Goal: Information Seeking & Learning: Learn about a topic

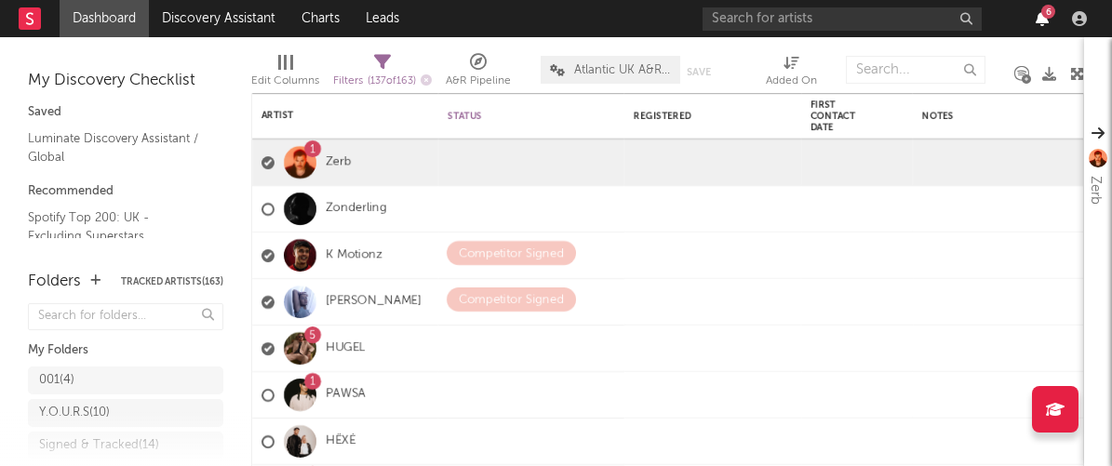
click at [1043, 17] on icon "button" at bounding box center [1041, 18] width 13 height 15
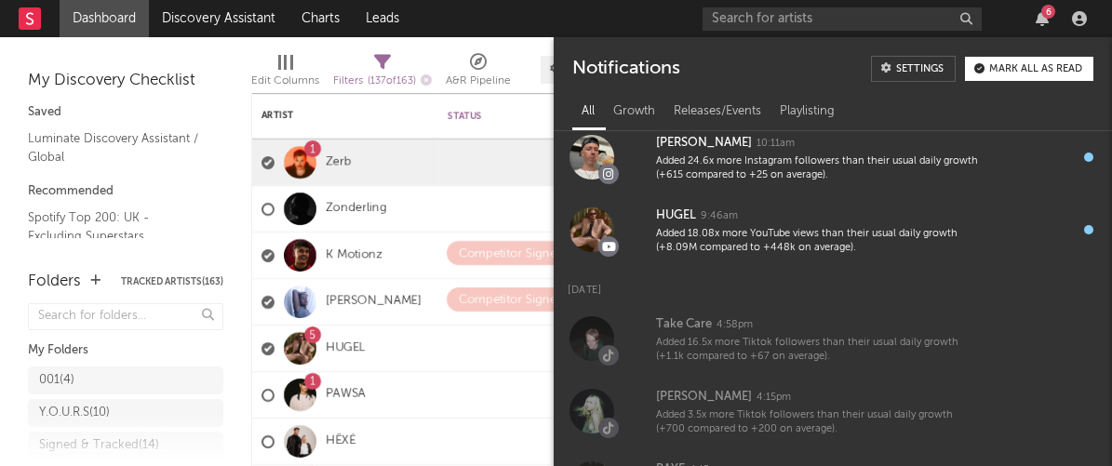
scroll to position [194, 0]
click at [1002, 72] on div "Mark all as read" at bounding box center [1035, 69] width 93 height 10
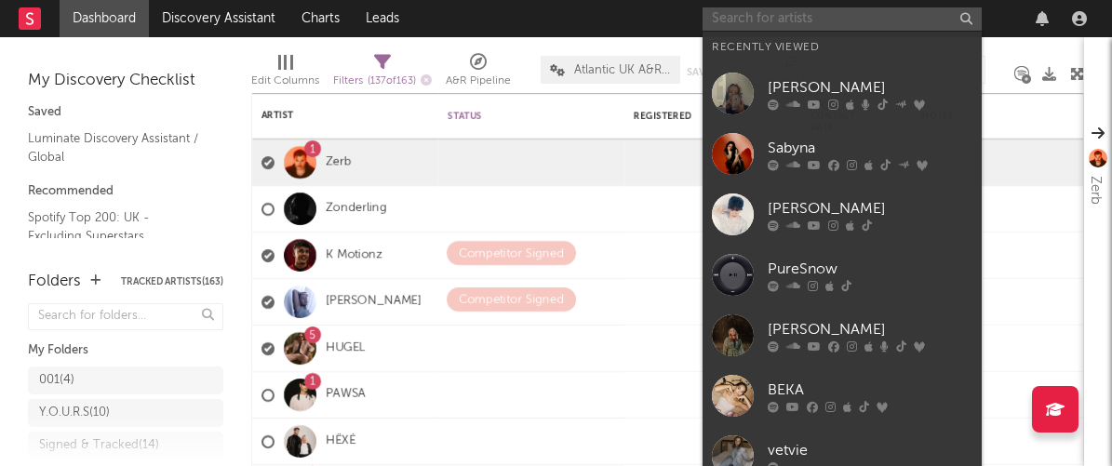
click at [780, 20] on input "text" at bounding box center [841, 18] width 279 height 23
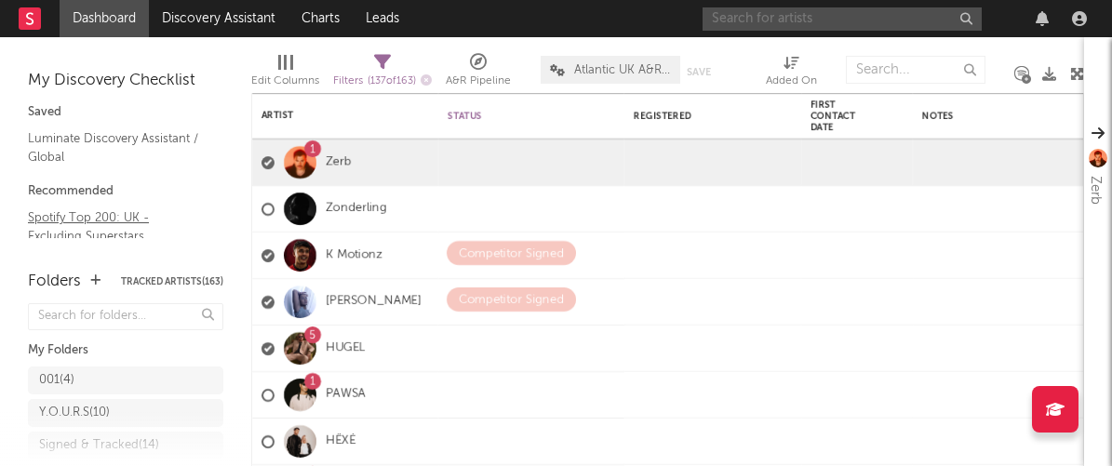
scroll to position [357, 0]
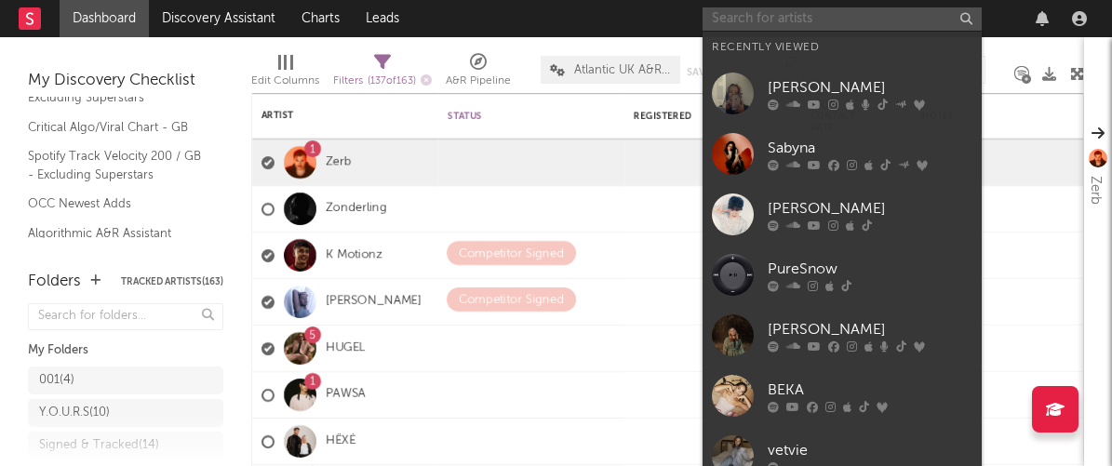
click at [772, 26] on input "text" at bounding box center [841, 18] width 279 height 23
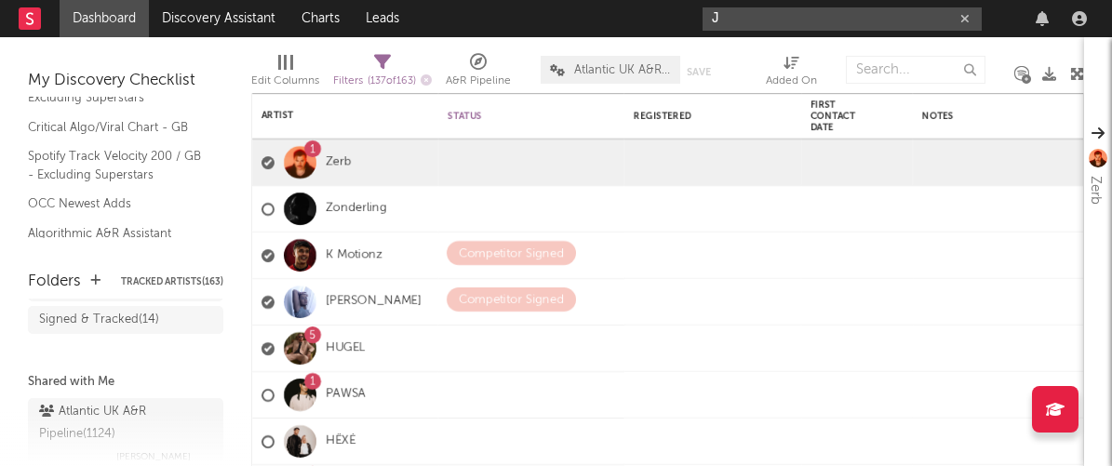
scroll to position [116, 0]
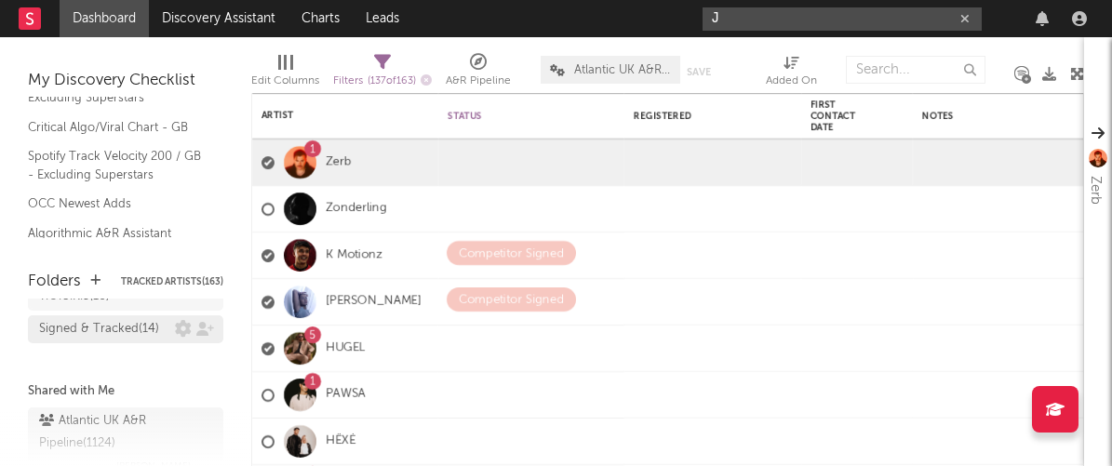
type input "J"
click at [105, 336] on div "Signed & Tracked ( 14 )" at bounding box center [99, 329] width 120 height 22
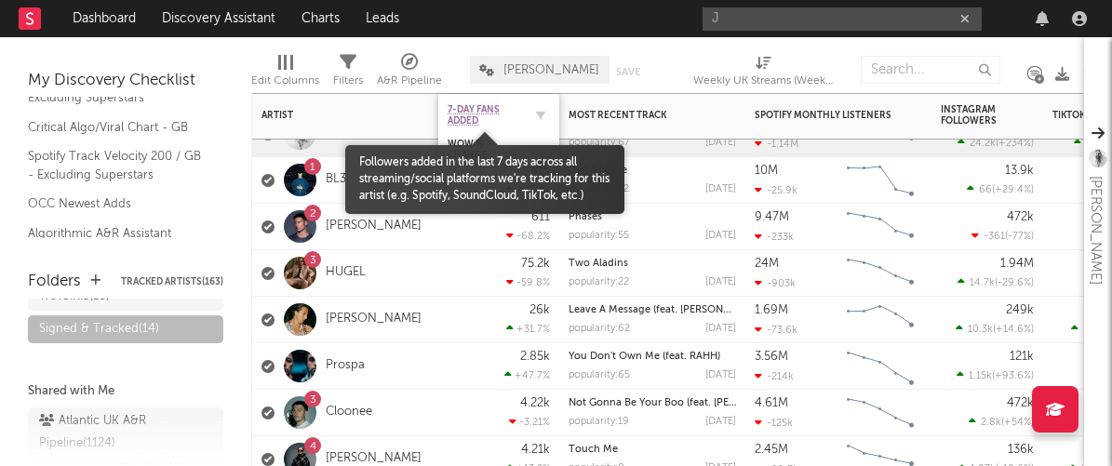
click at [514, 110] on span "7-Day Fans Added" at bounding box center [484, 115] width 74 height 22
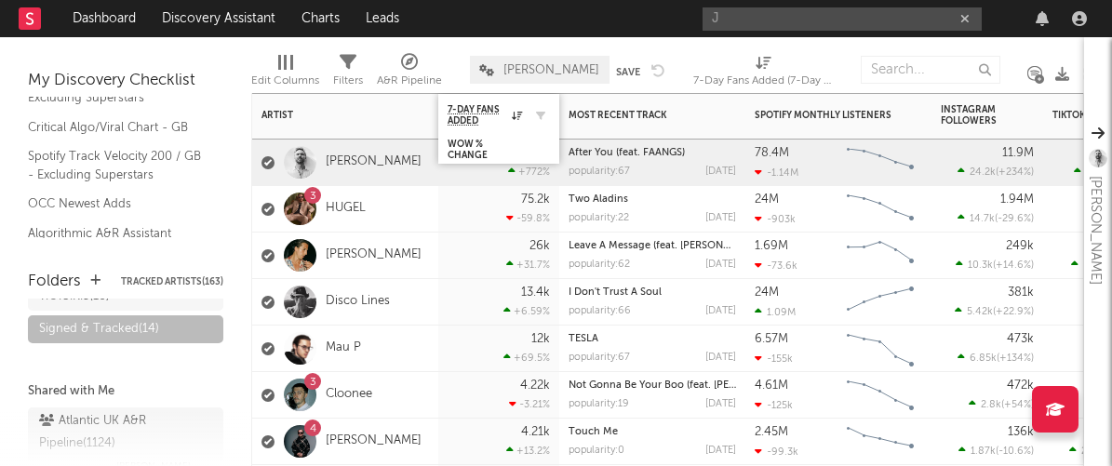
click at [522, 114] on div at bounding box center [536, 115] width 28 height 19
click at [517, 116] on icon at bounding box center [517, 115] width 10 height 9
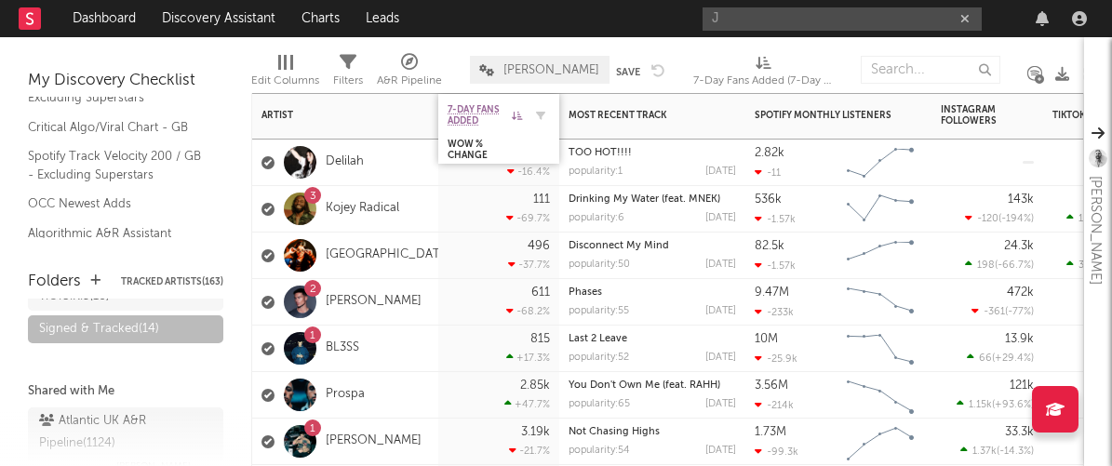
click at [517, 116] on icon at bounding box center [517, 115] width 10 height 9
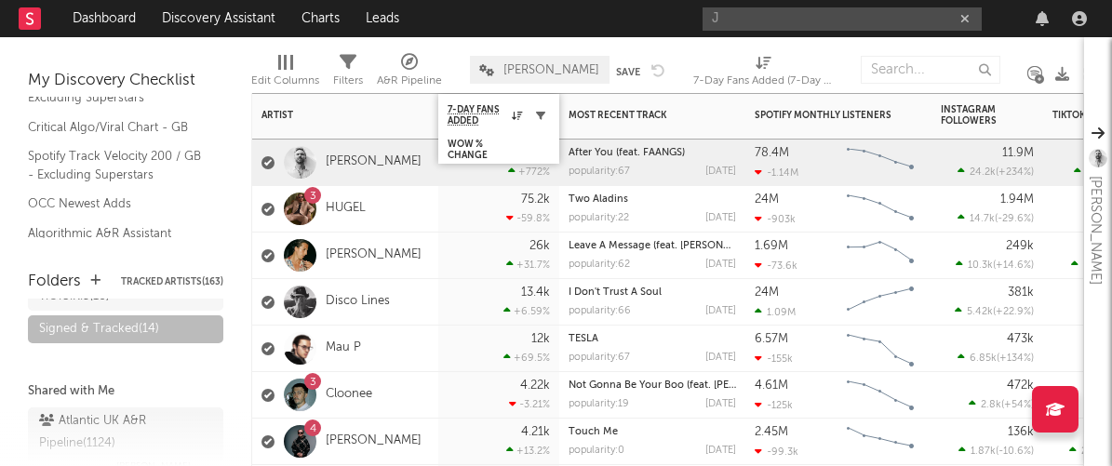
click at [534, 113] on button "button" at bounding box center [540, 115] width 19 height 19
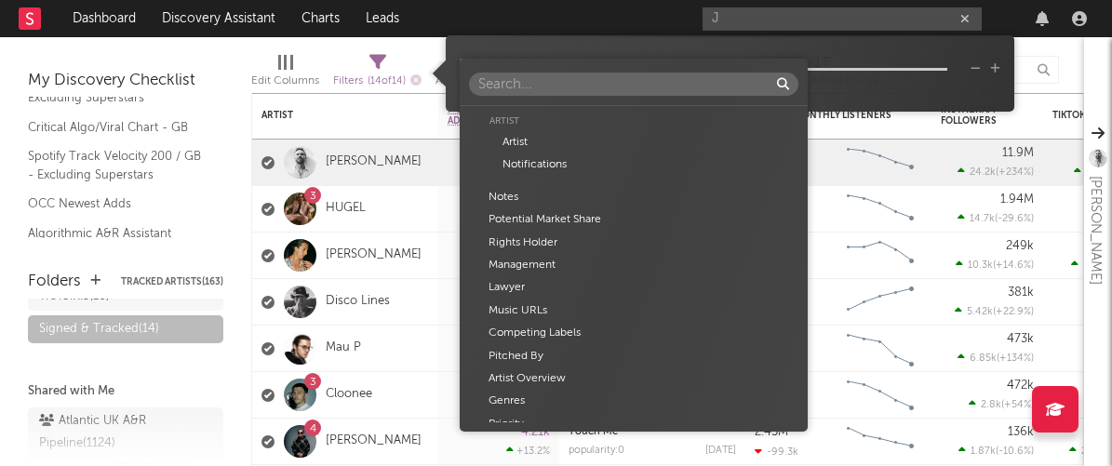
click at [598, 65] on body "Dashboard Discovery Assistant Charts Leads J Notifications Settings Mark all as…" at bounding box center [556, 233] width 1112 height 466
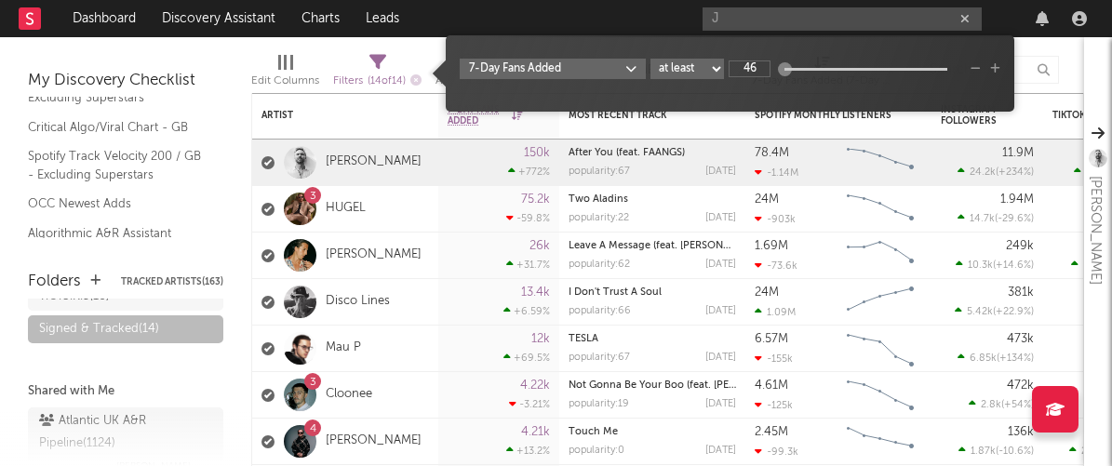
click at [636, 47] on div "Artist Artist Notifications Notes Potential Market Share Rights Holder Manageme…" at bounding box center [556, 233] width 1112 height 466
click at [692, 72] on select "at least at most between" at bounding box center [686, 69] width 73 height 20
click at [407, 41] on div "Edit Columns Filters ( 14 of 14 ) A&R Pipeline Kevin Default Save Save as 7-Day…" at bounding box center [703, 65] width 904 height 56
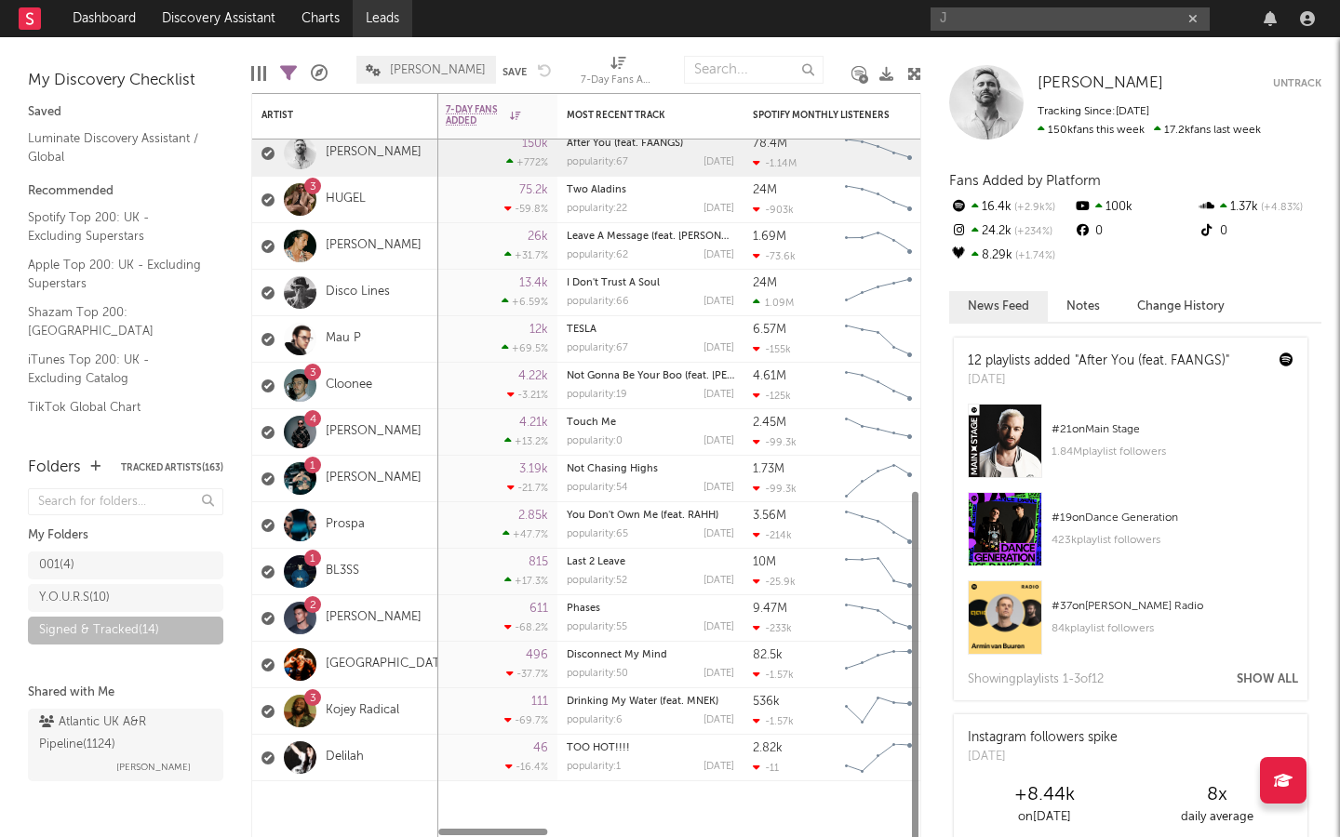
scroll to position [22, 0]
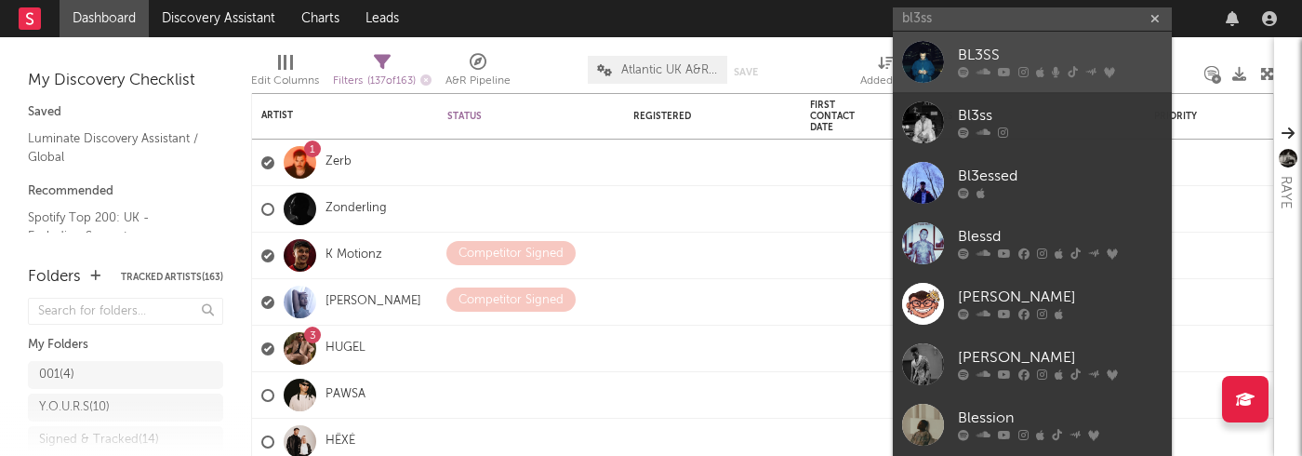
type input "bl3ss"
click at [1004, 43] on link "BL3SS" at bounding box center [1032, 62] width 279 height 60
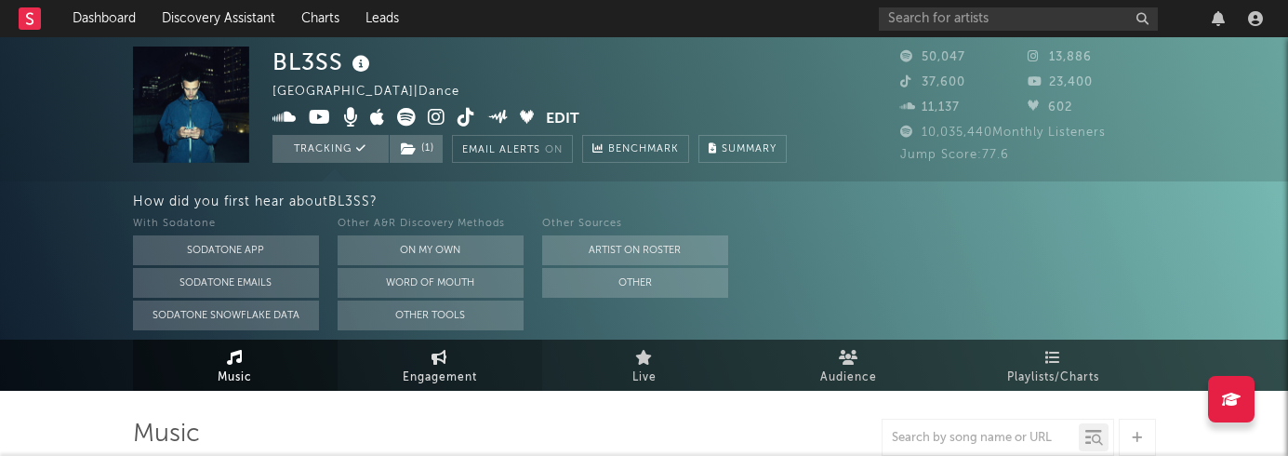
select select "6m"
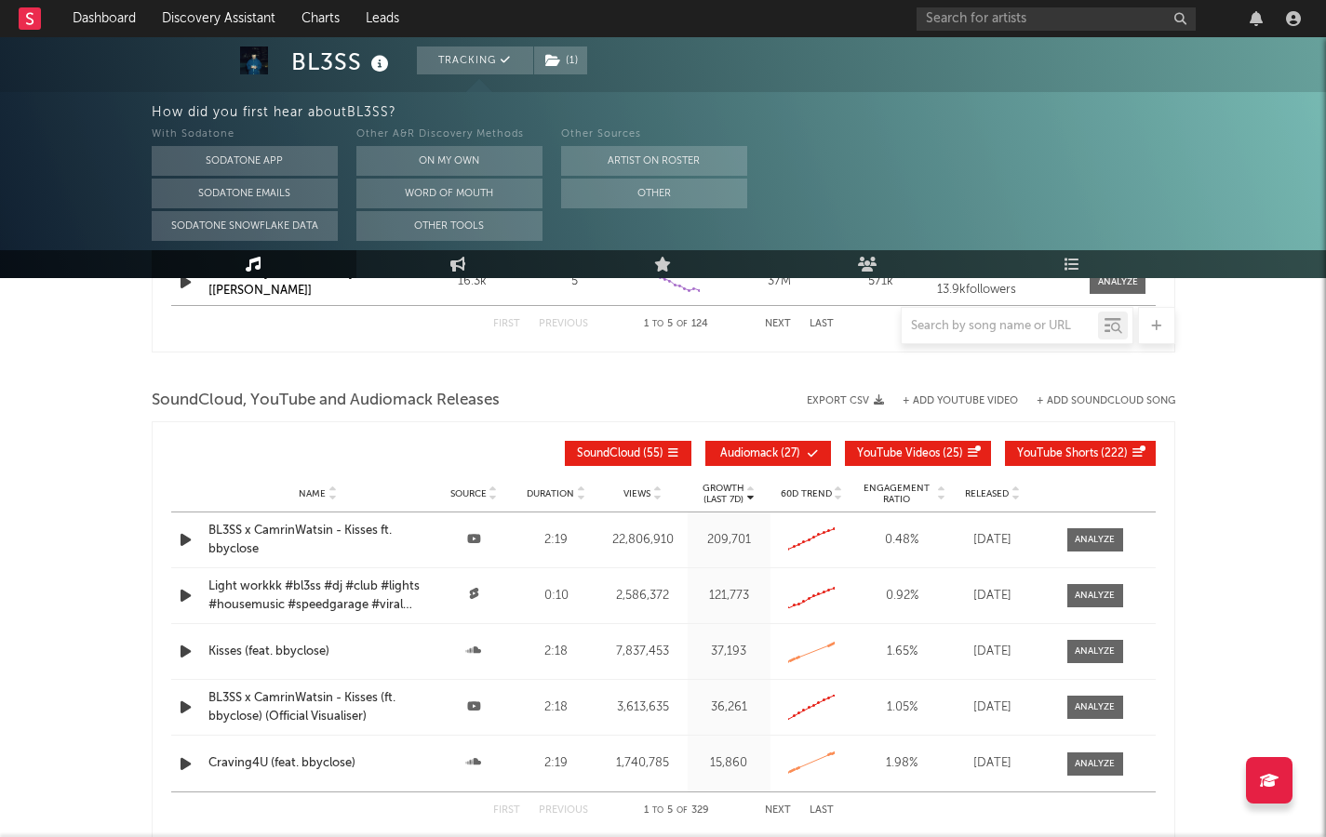
scroll to position [2039, 0]
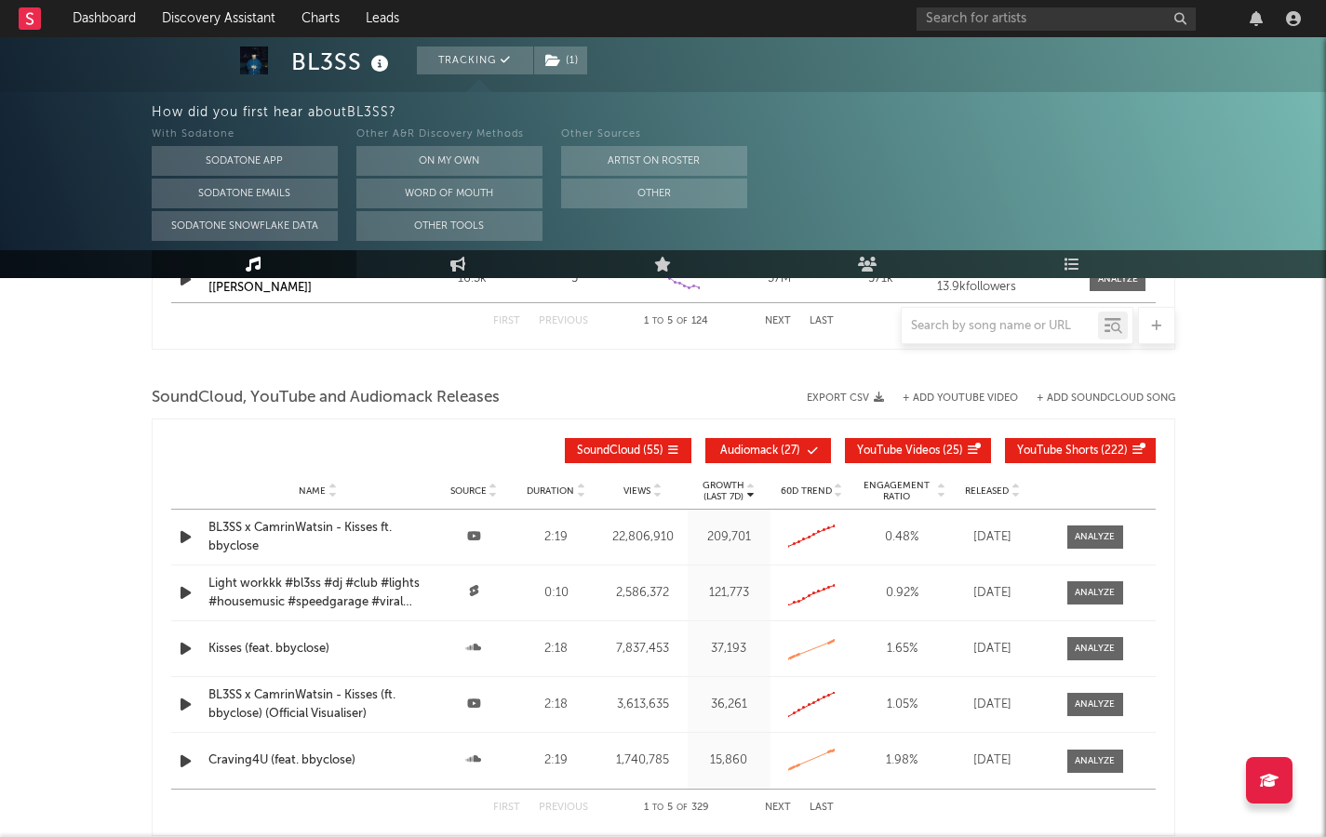
click at [1088, 455] on span "YouTube Shorts" at bounding box center [1057, 451] width 81 height 11
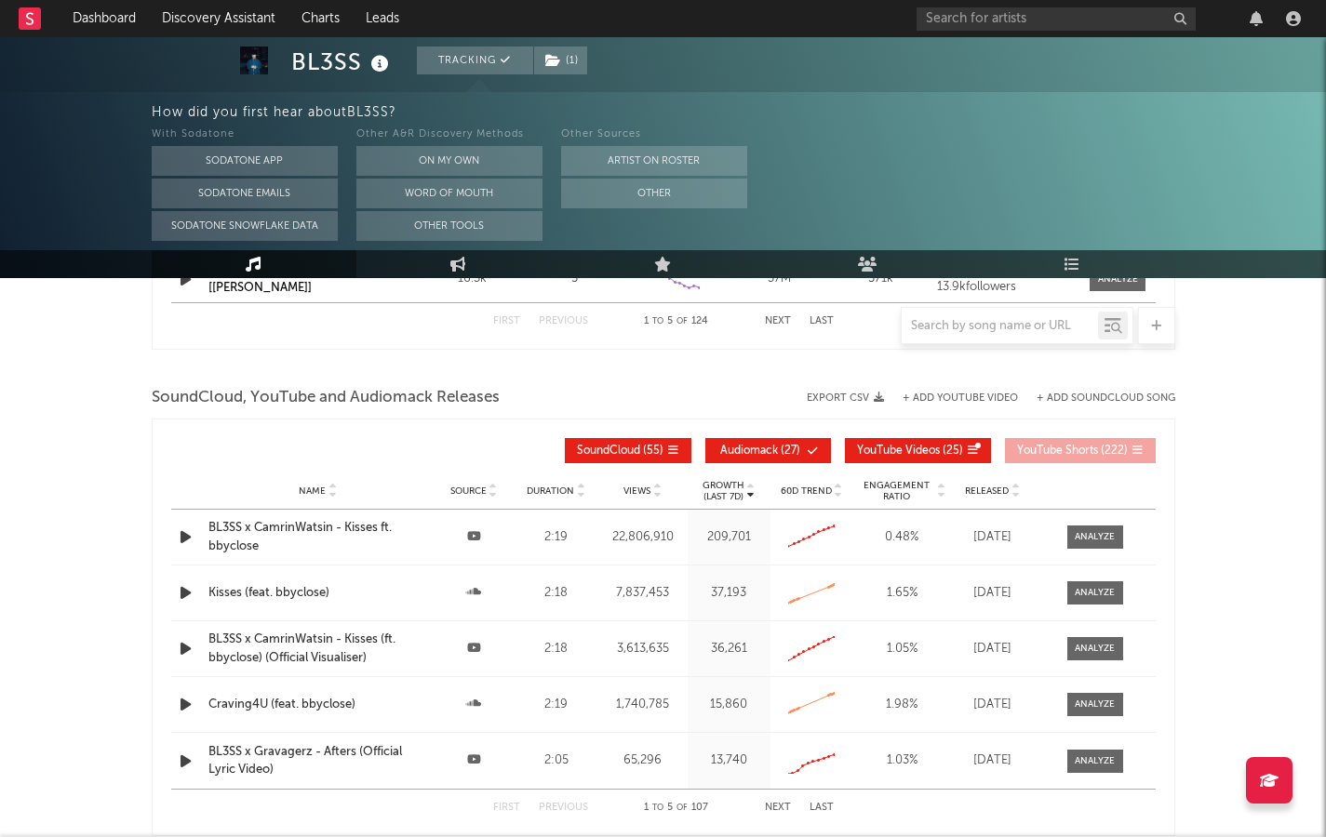
click at [767, 447] on span "Audiomack" at bounding box center [749, 451] width 58 height 11
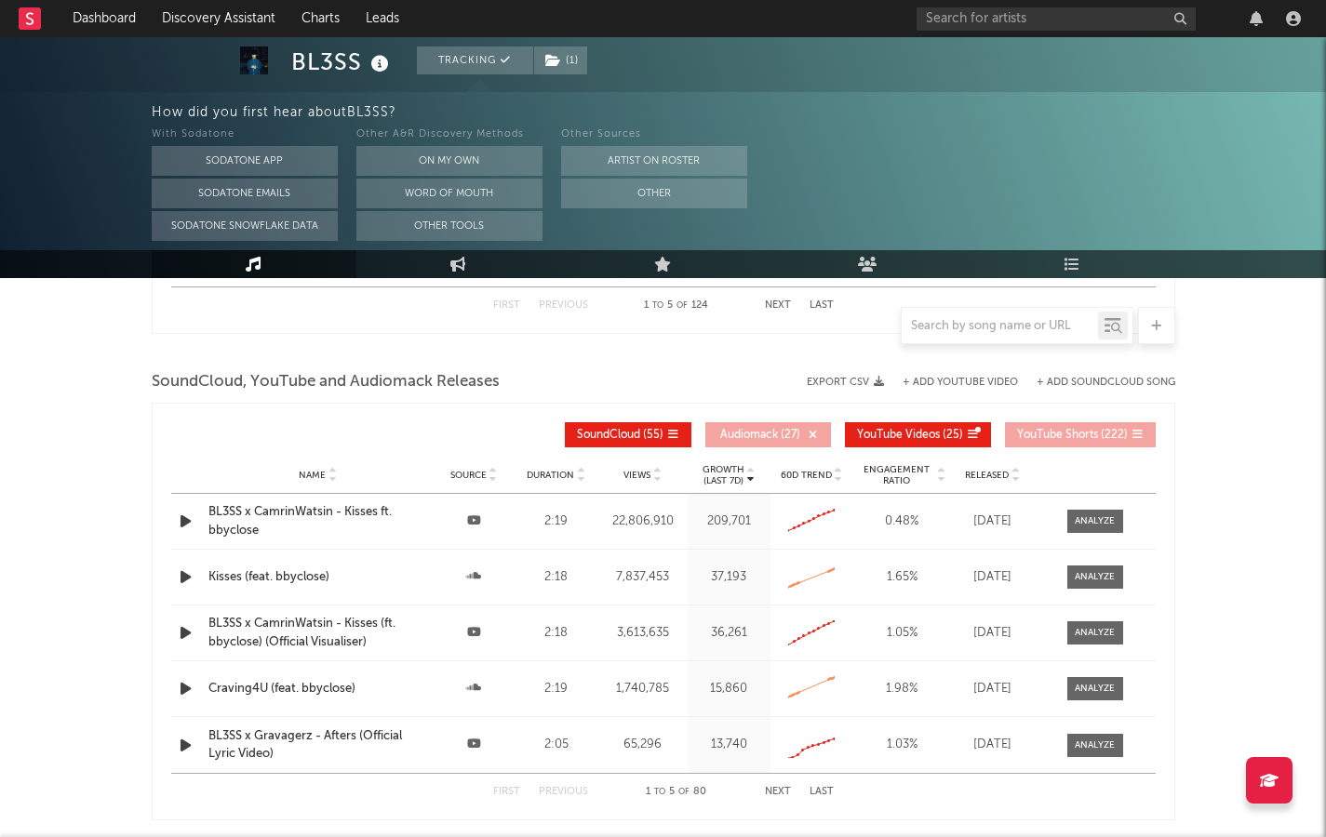
scroll to position [2063, 0]
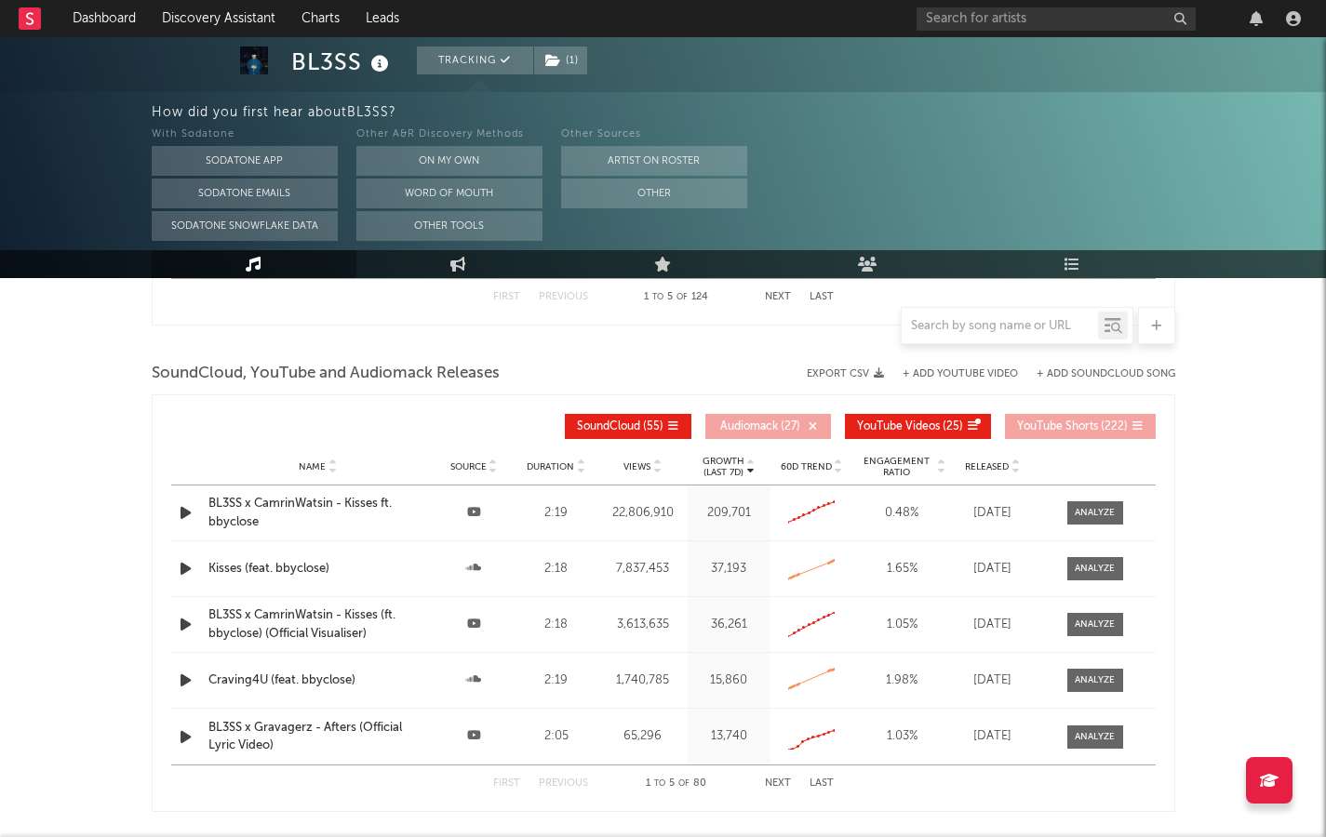
click at [937, 455] on icon at bounding box center [941, 470] width 9 height 7
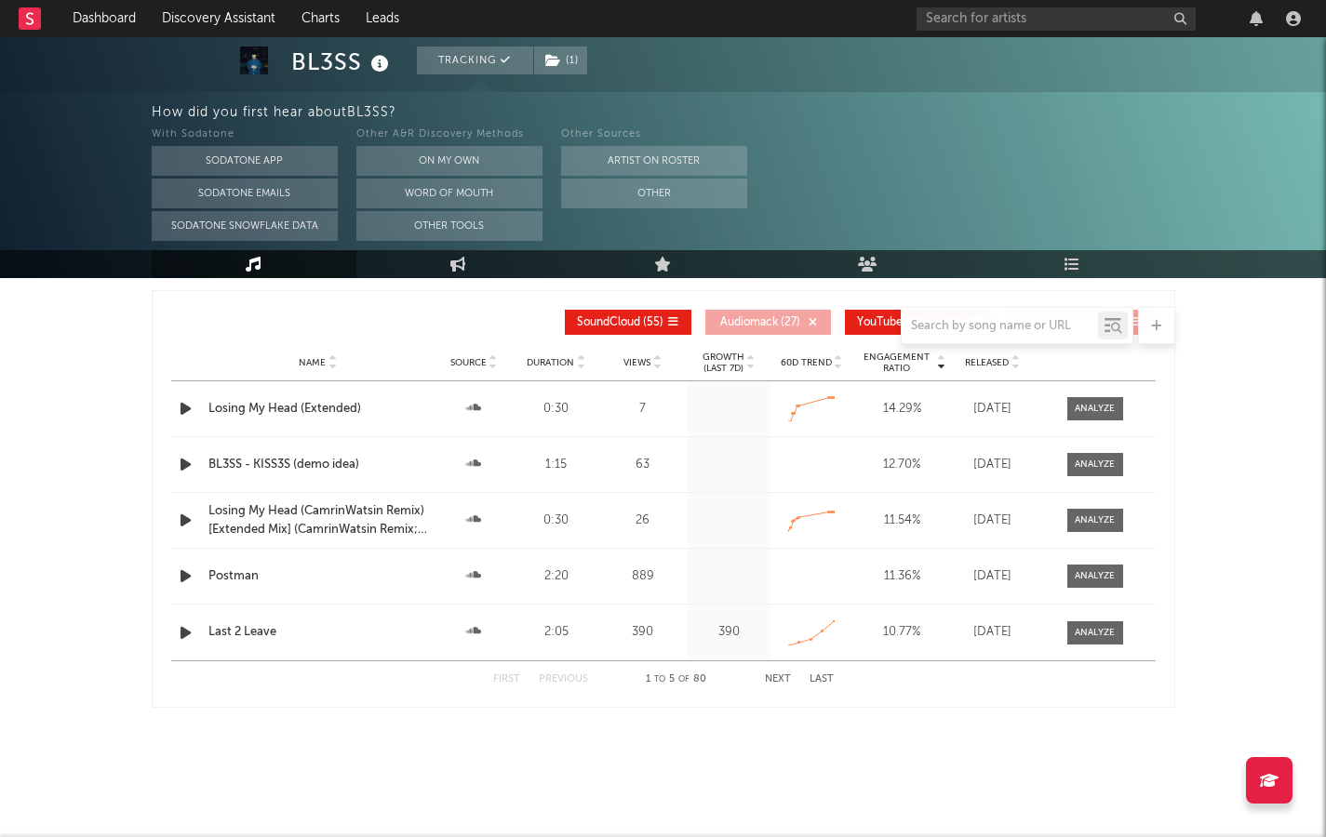
scroll to position [2178, 0]
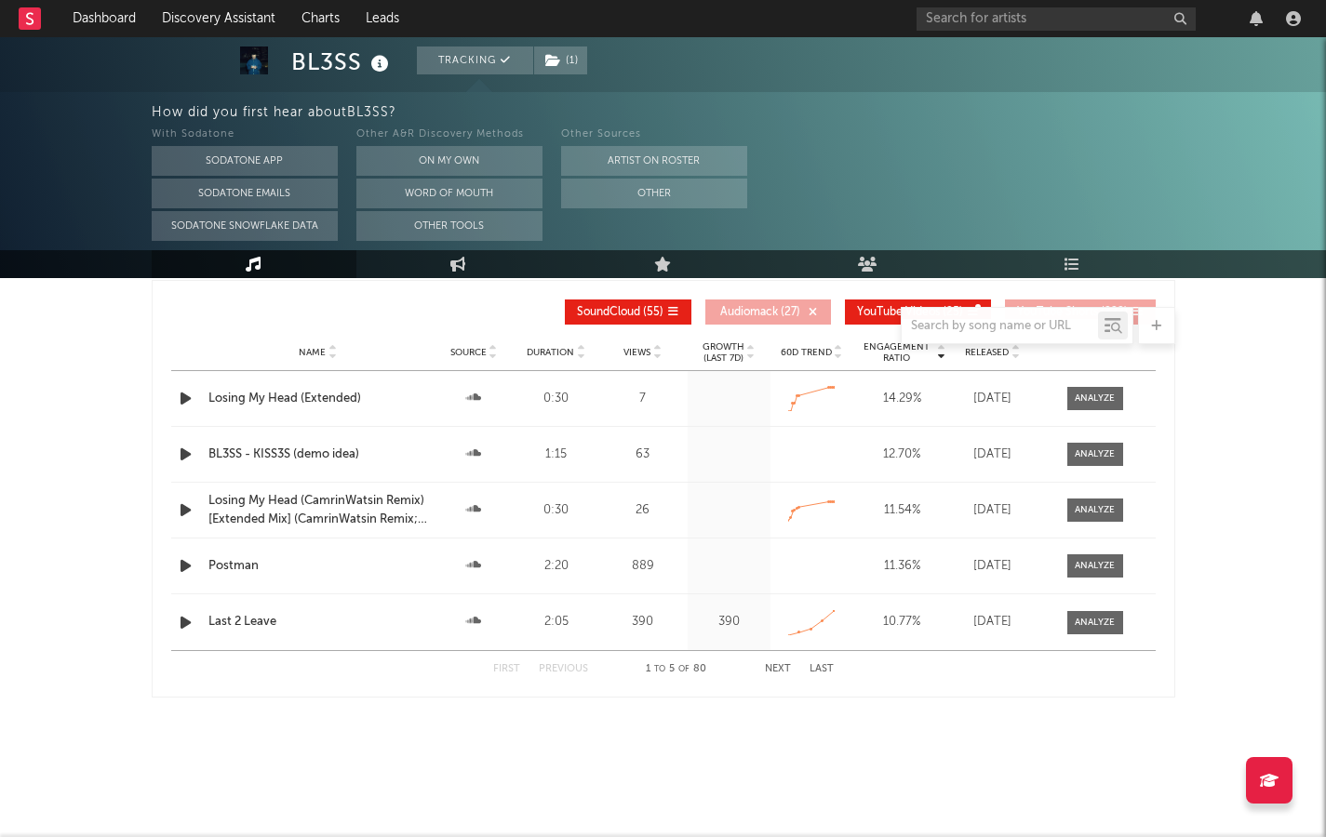
click at [581, 455] on div "2:05" at bounding box center [556, 622] width 73 height 19
click at [1088, 455] on div at bounding box center [1094, 623] width 40 height 14
select select "All"
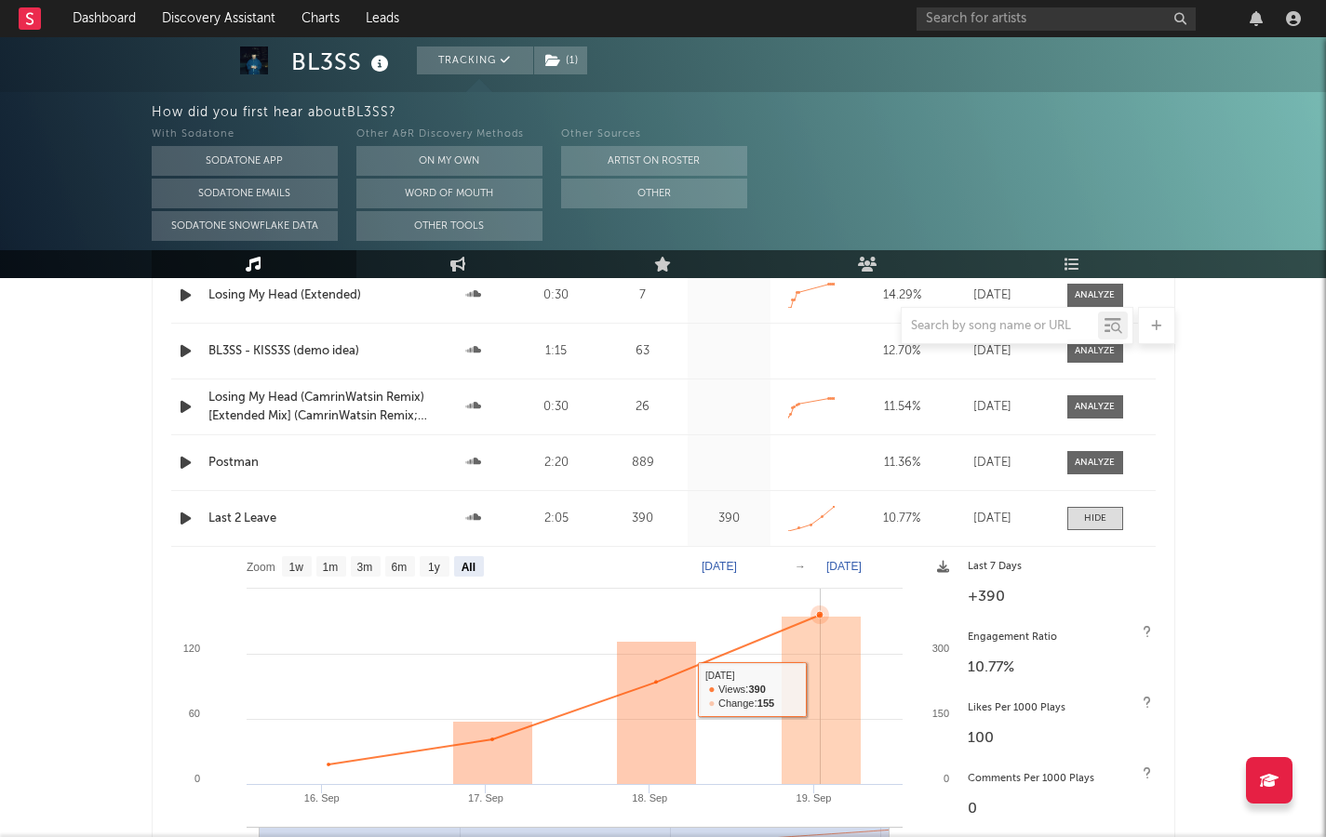
scroll to position [2280, 0]
click at [1088, 455] on div at bounding box center [1095, 520] width 22 height 14
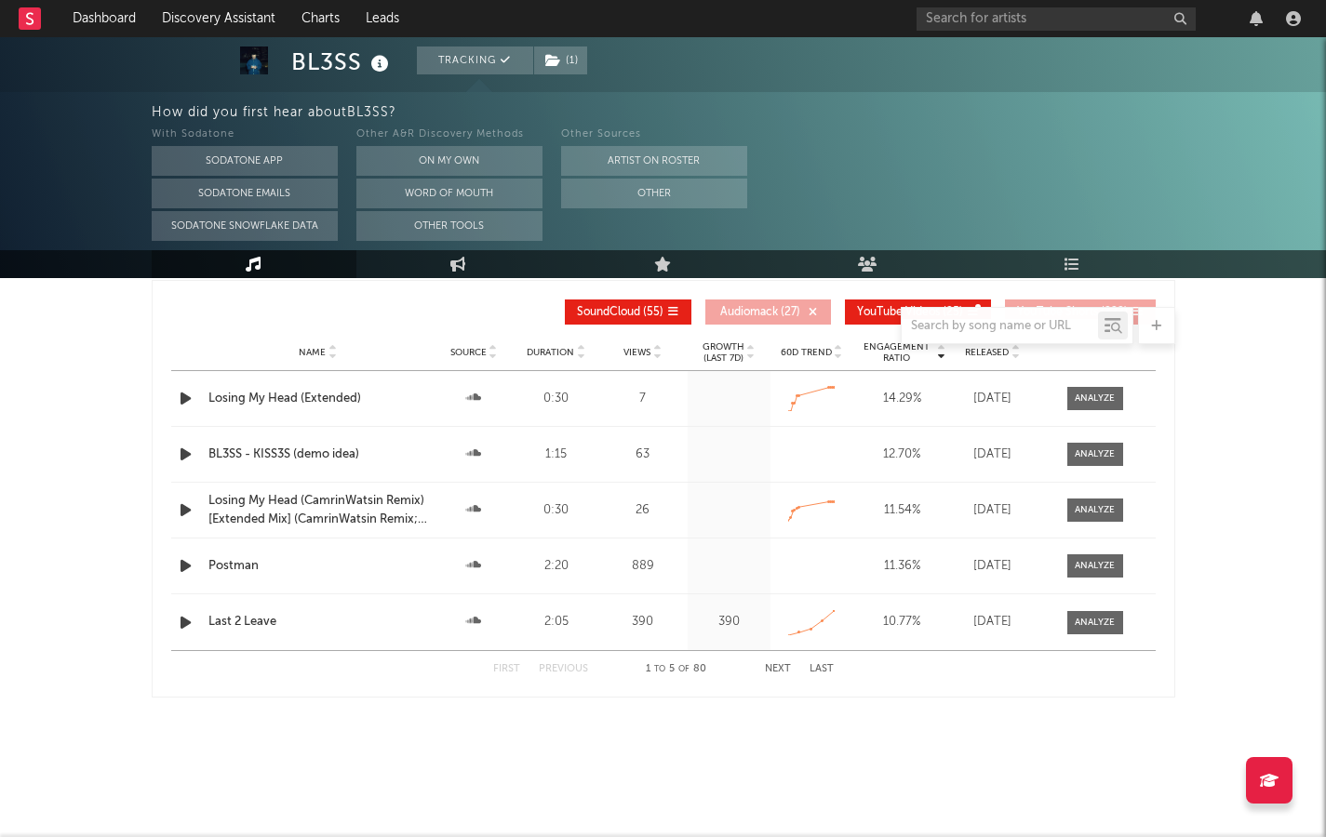
scroll to position [2123, 0]
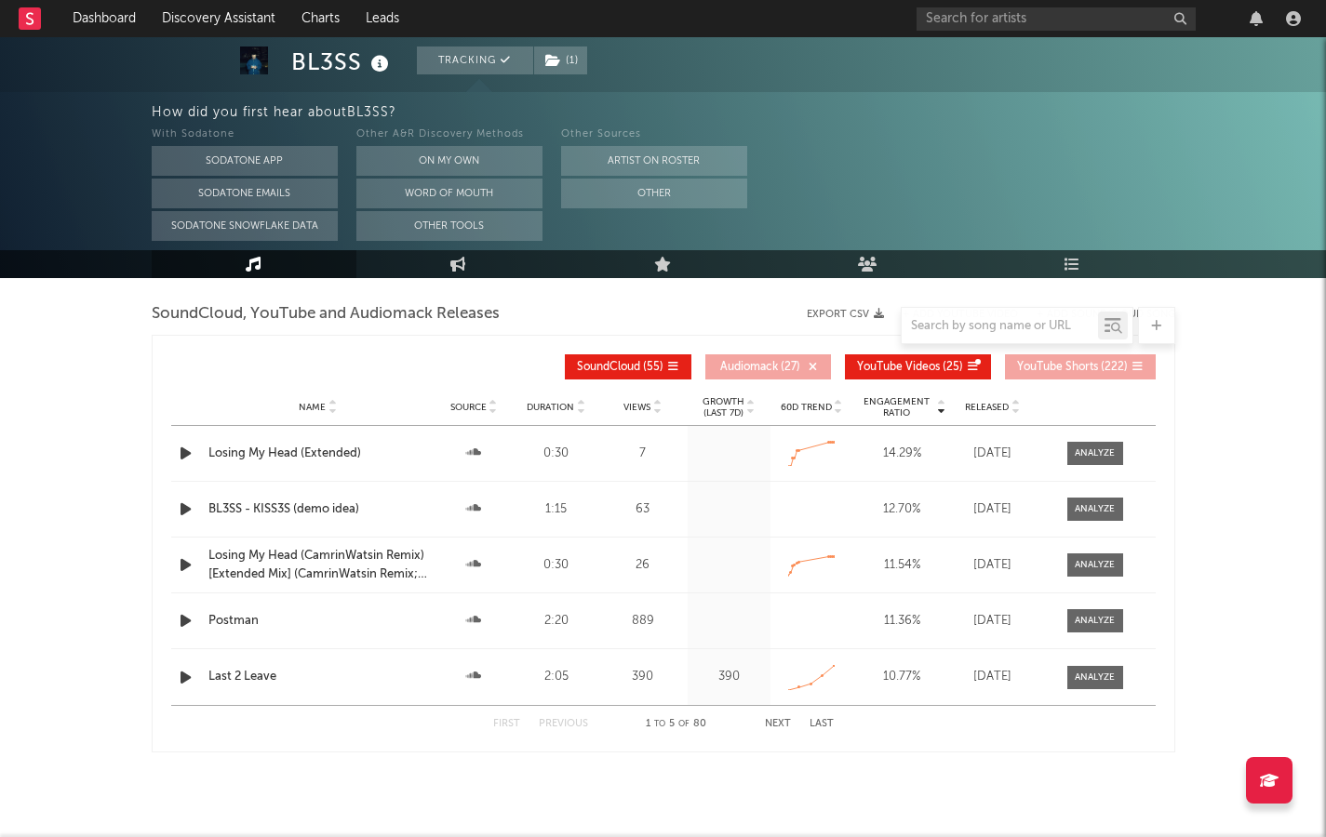
click at [773, 455] on div "First Previous 1 to 5 of 80 Next Last" at bounding box center [663, 724] width 340 height 36
click at [773, 455] on button "Next" at bounding box center [778, 724] width 26 height 10
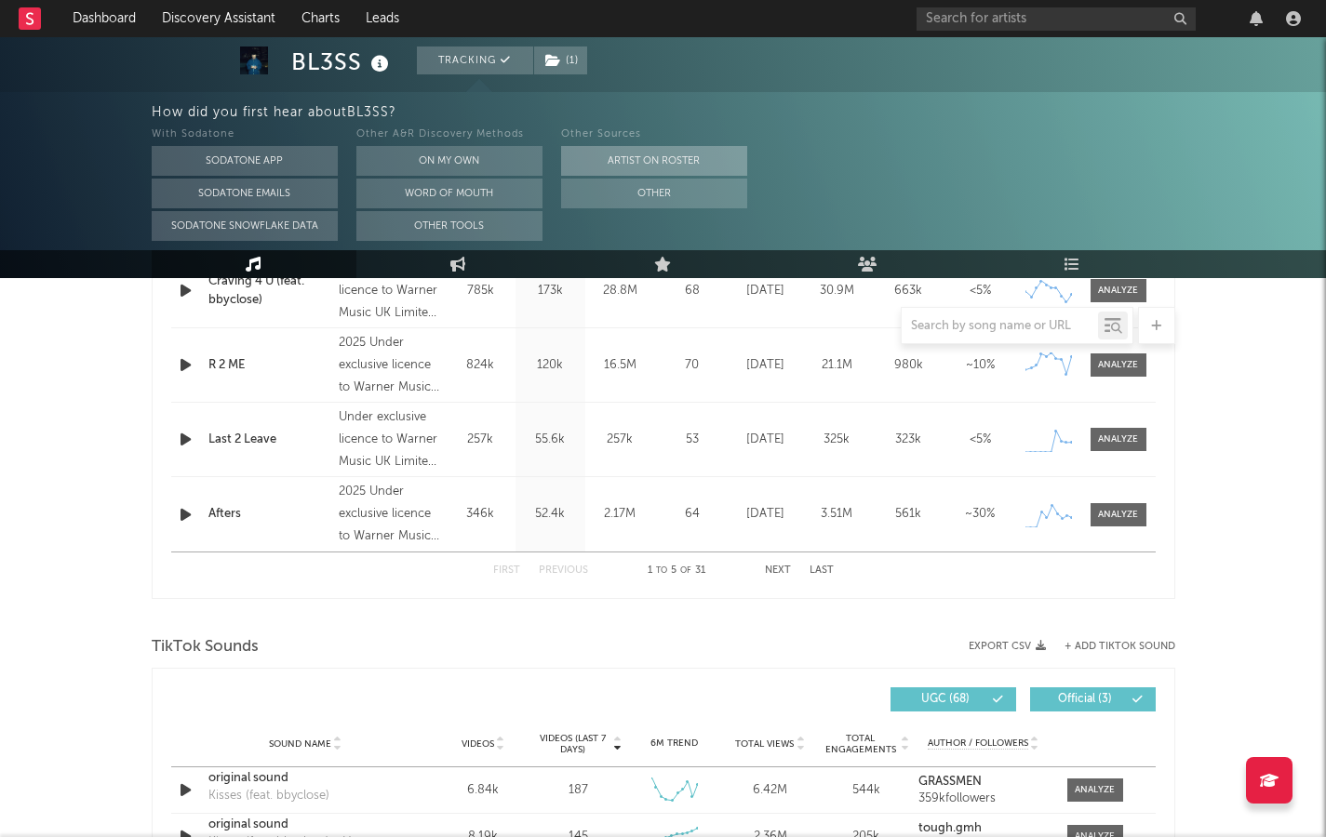
scroll to position [0, 0]
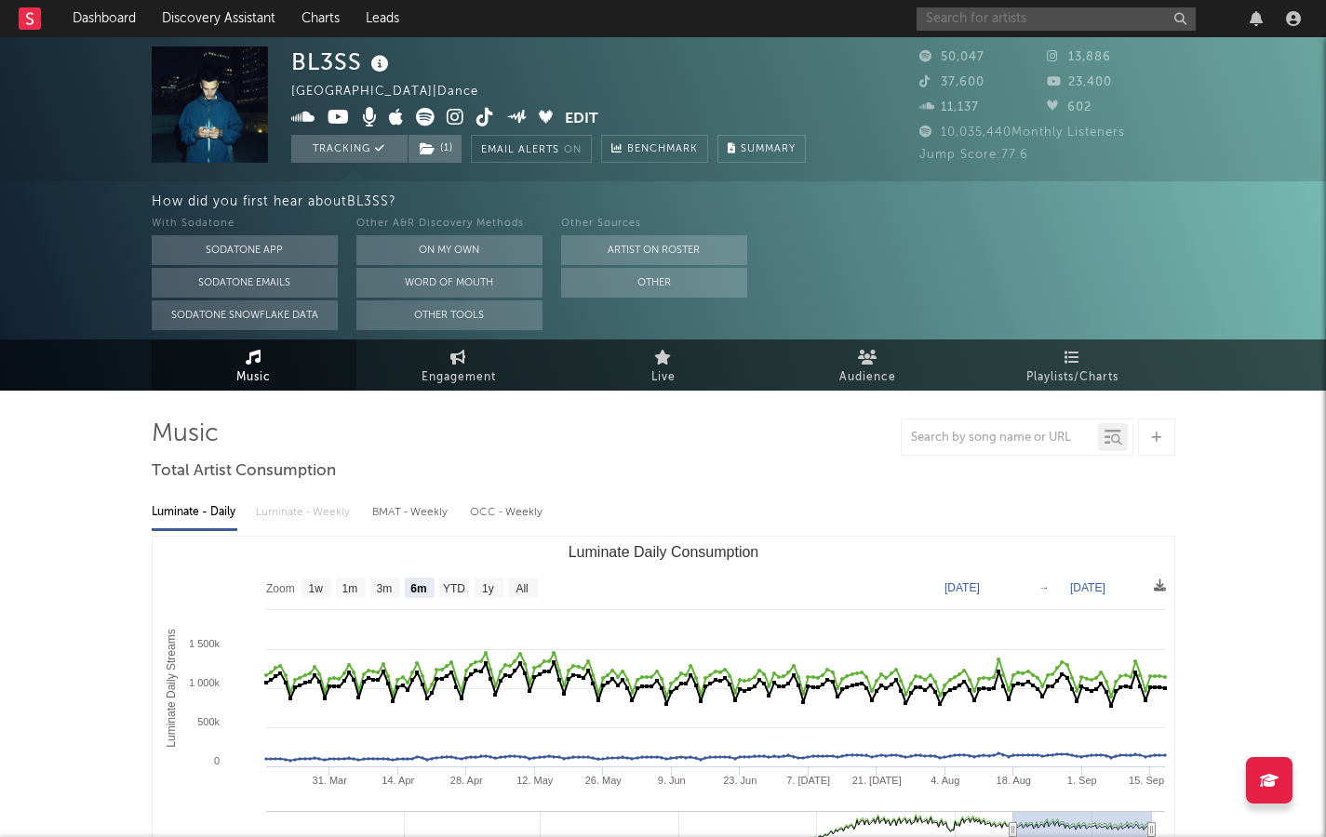
click at [948, 11] on input "text" at bounding box center [1055, 18] width 279 height 23
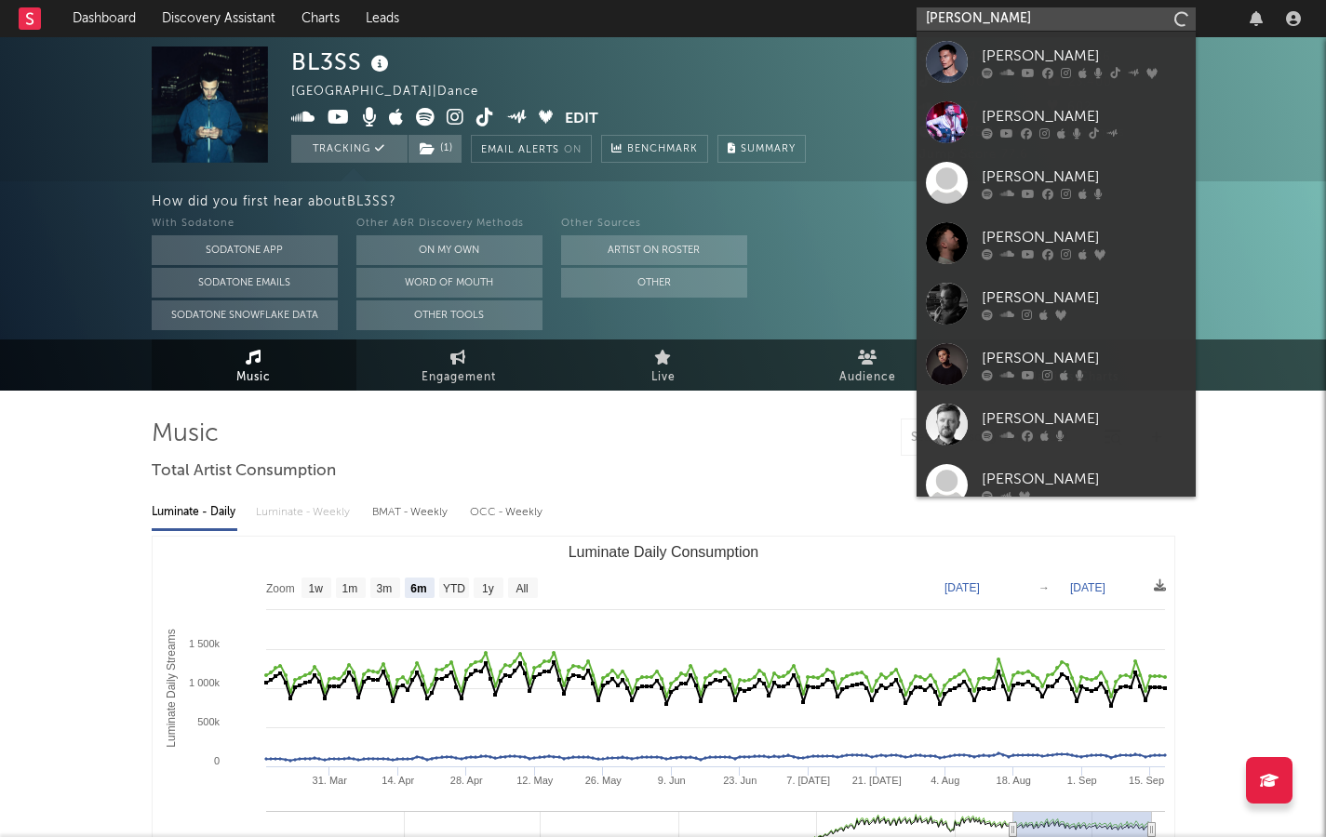
type input "[PERSON_NAME]"
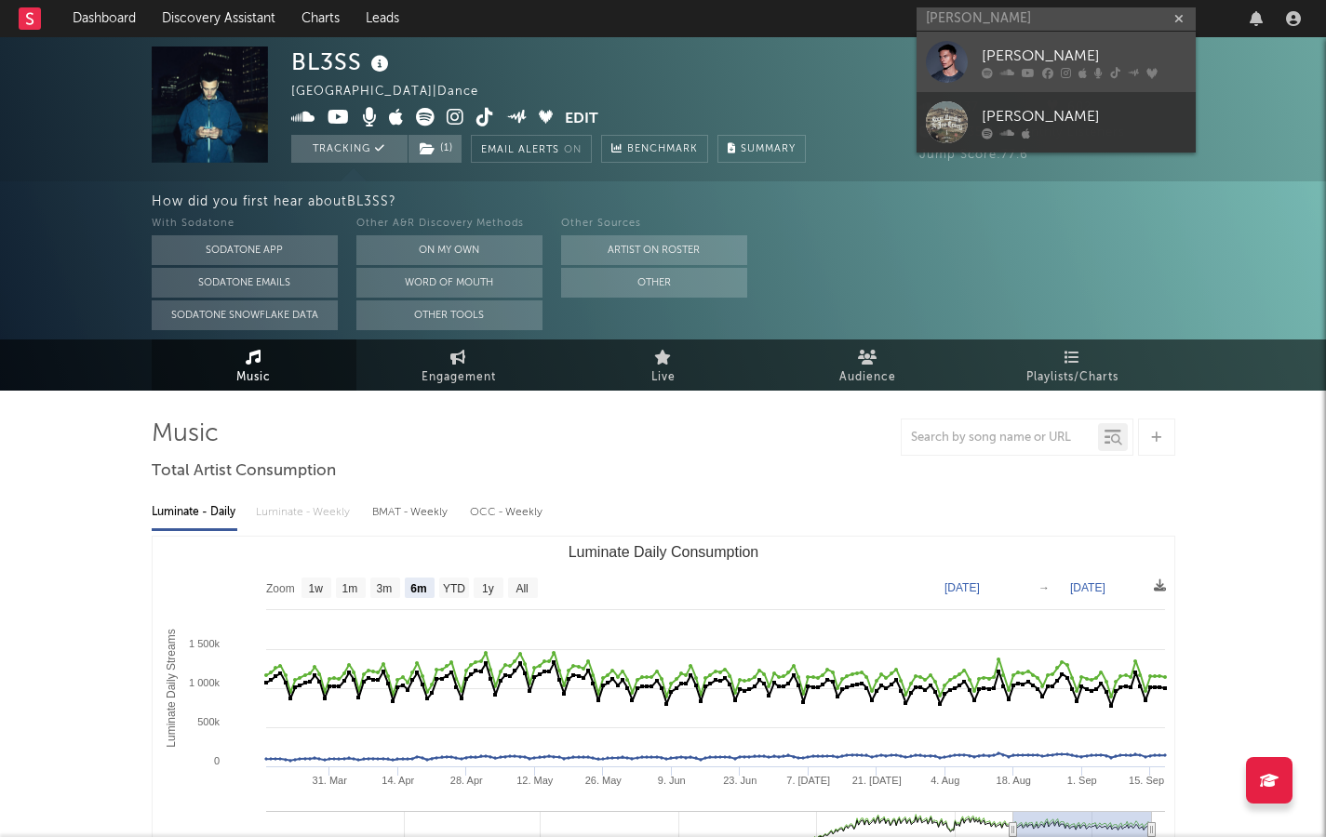
click at [1030, 46] on div "[PERSON_NAME]" at bounding box center [1083, 56] width 205 height 22
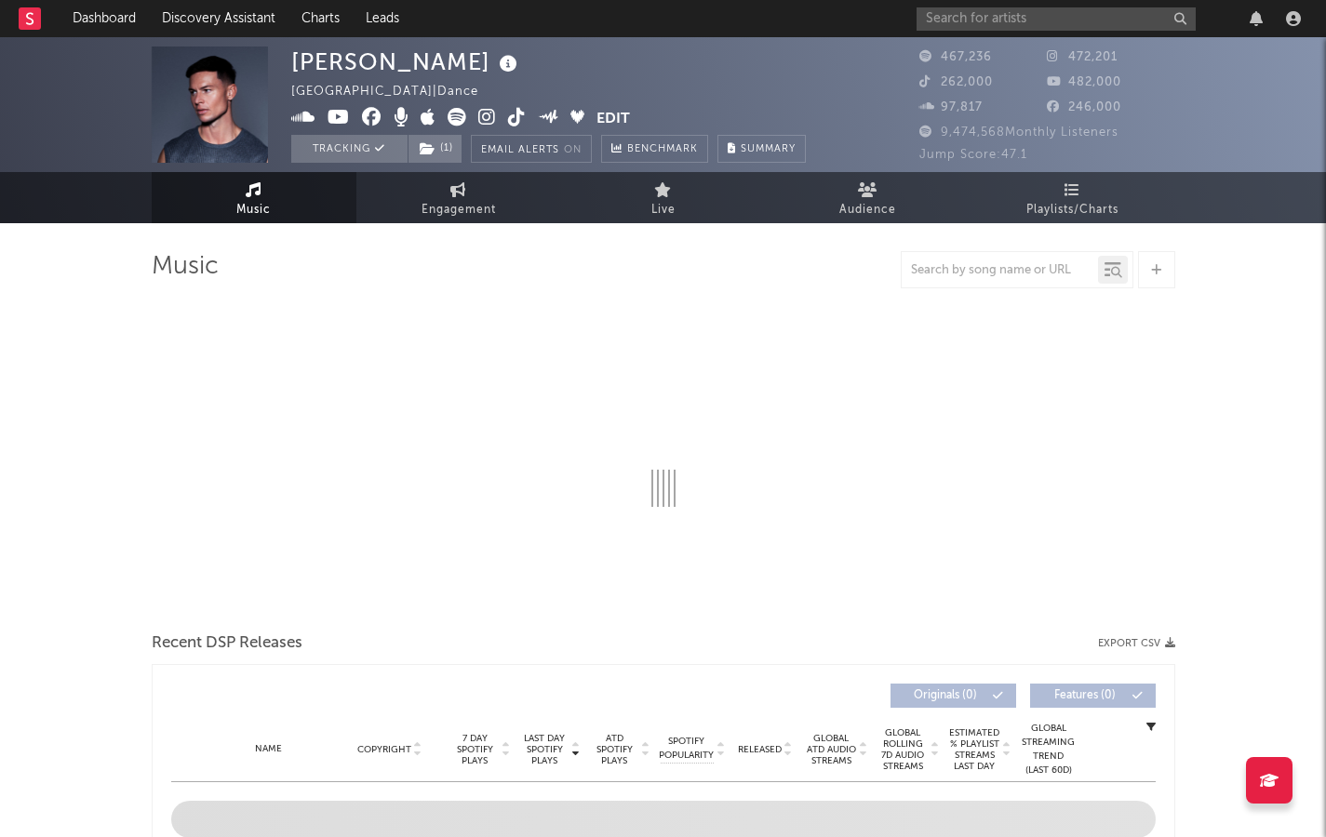
select select "6m"
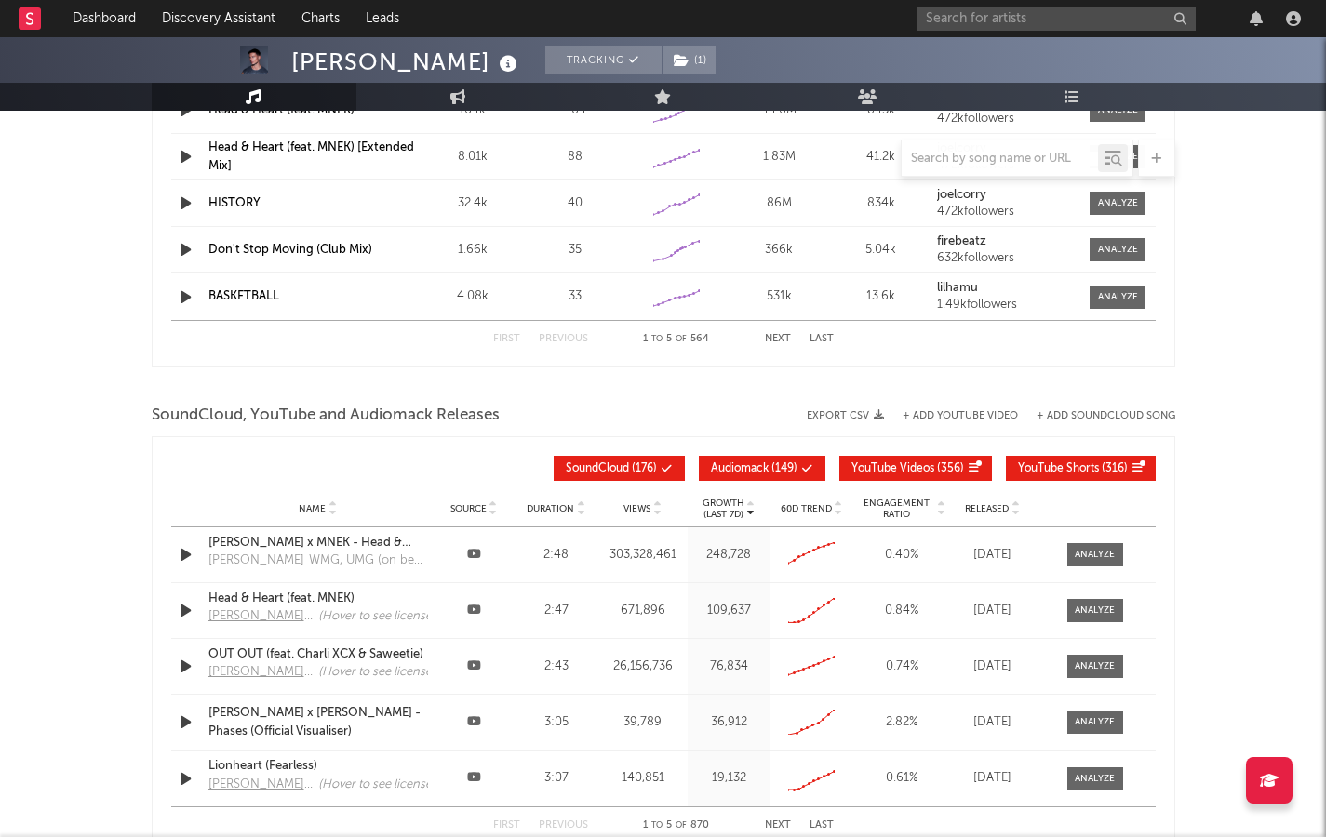
scroll to position [1881, 0]
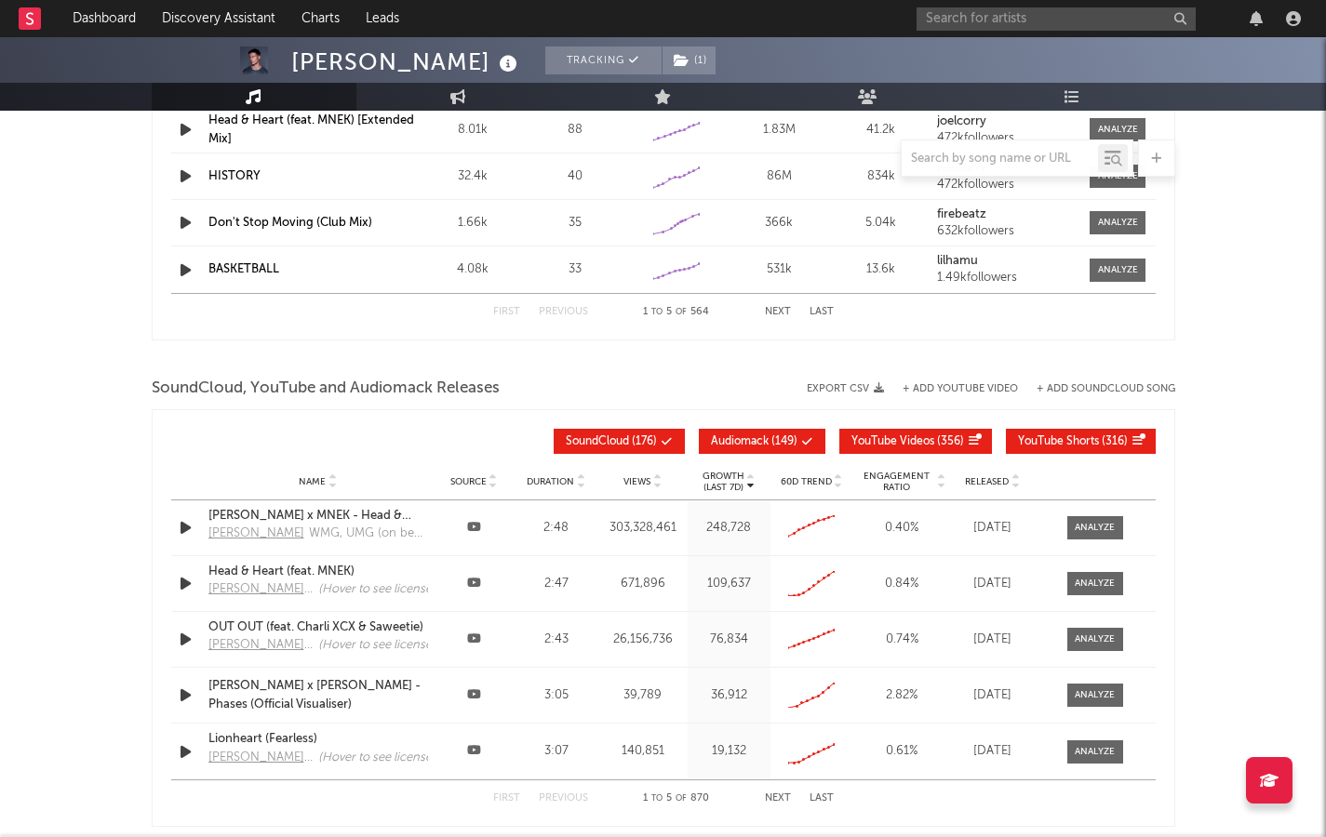
click at [1038, 433] on button "YouTube Shorts ( 316 )" at bounding box center [1081, 441] width 150 height 25
click at [772, 455] on div "Growth (Last 7d) Name Source Duration Views Growth (Last 7d) 60D Trend Engageme…" at bounding box center [663, 442] width 984 height 44
click at [769, 452] on button "Audiomack ( 149 )" at bounding box center [762, 441] width 127 height 25
click at [937, 455] on icon at bounding box center [941, 485] width 9 height 7
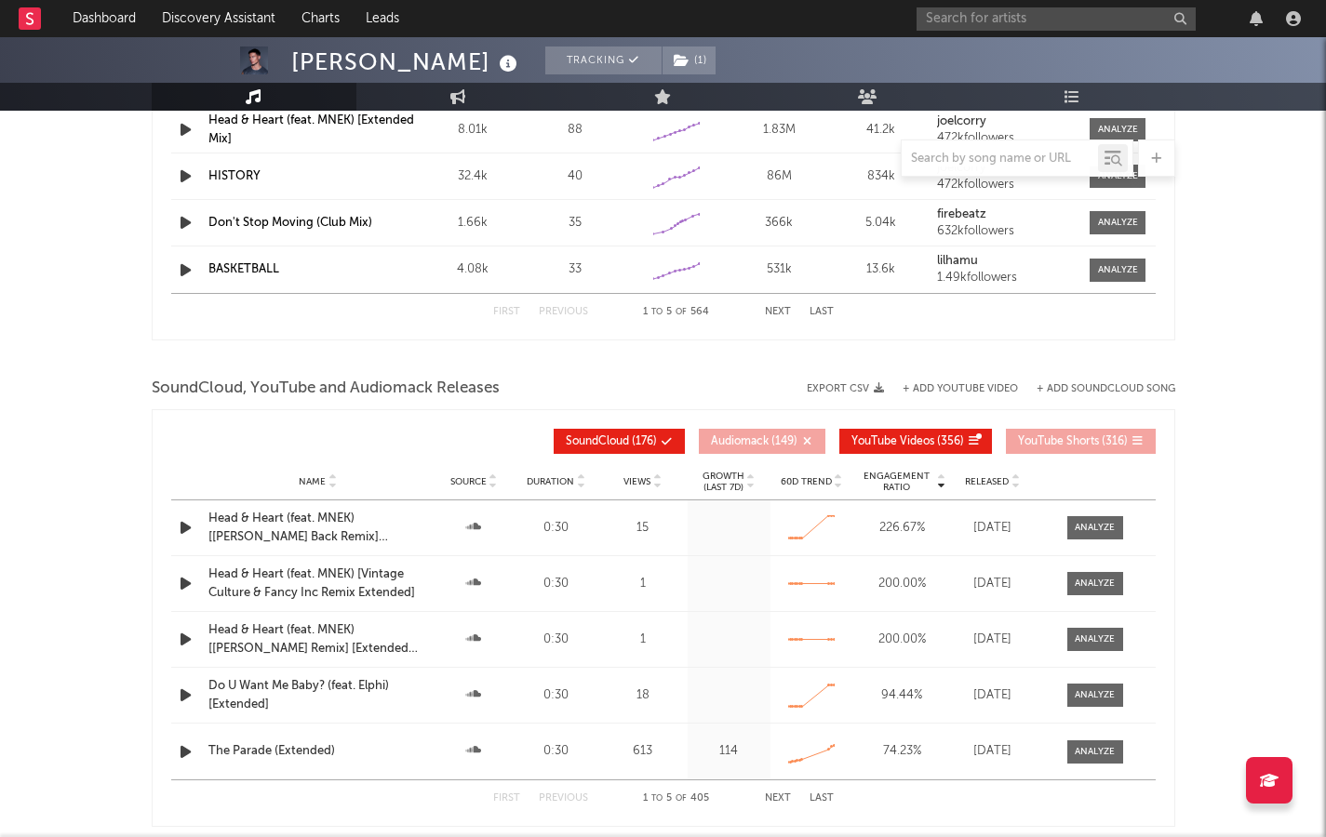
click at [298, 455] on div "Do U Want Me Baby? (feat. Elphi) [Extended]" at bounding box center [318, 695] width 220 height 36
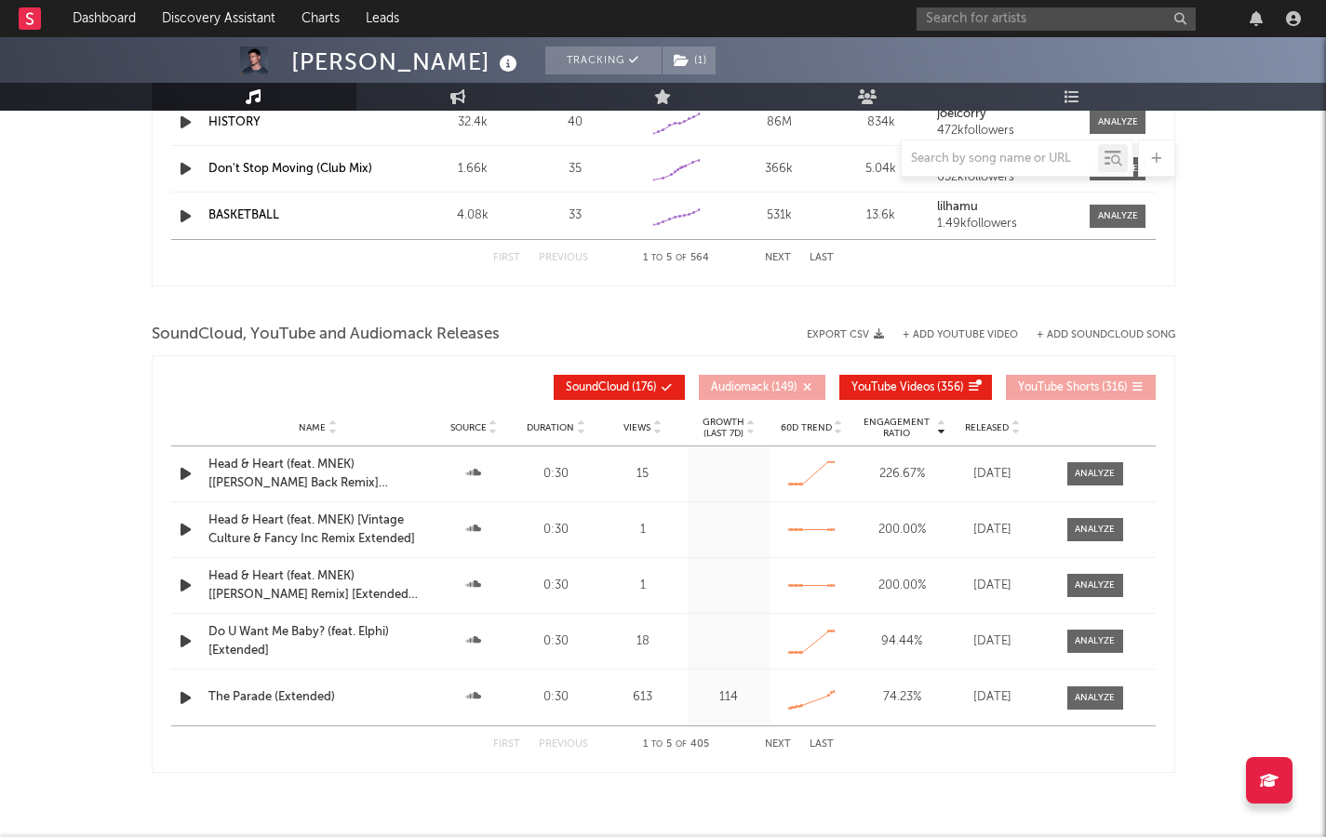
scroll to position [1937, 0]
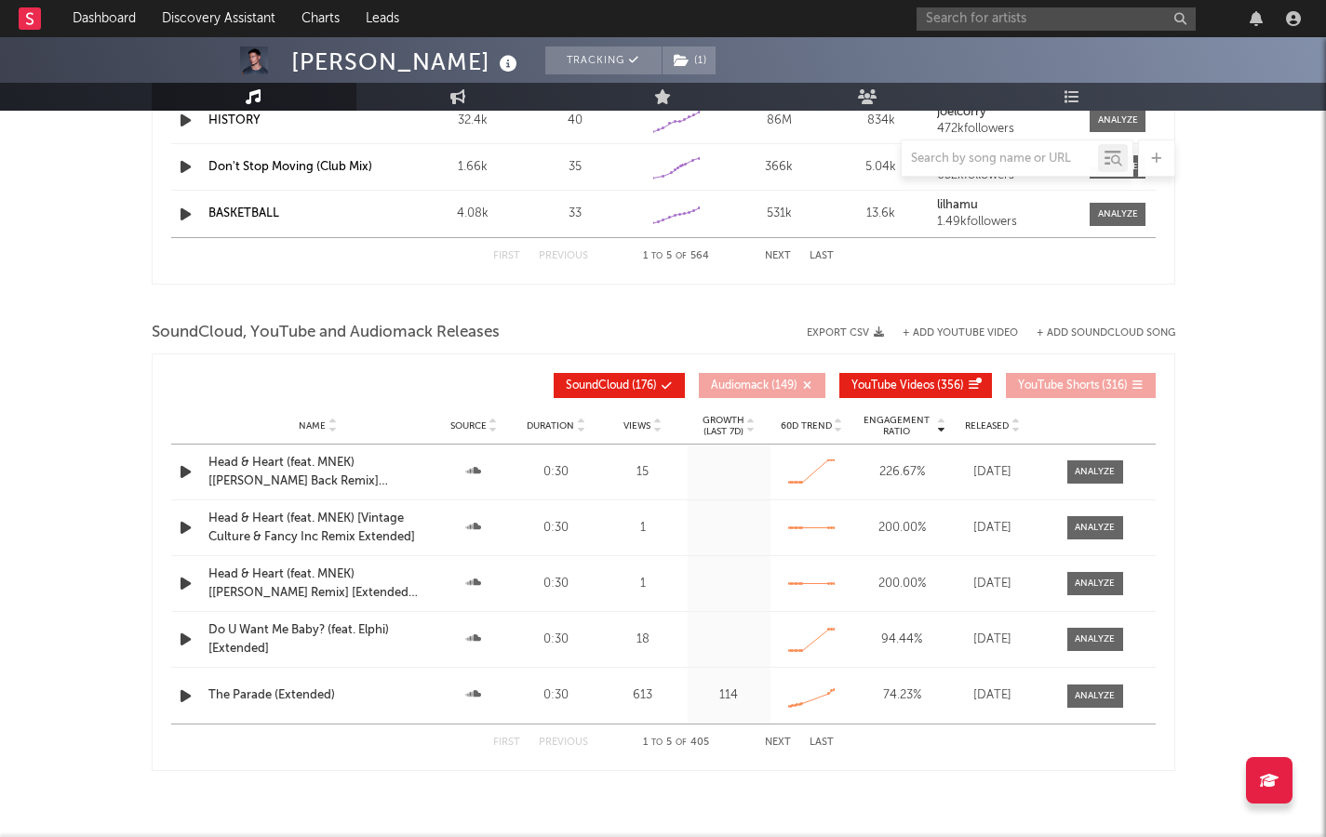
click at [770, 455] on button "Next" at bounding box center [778, 743] width 26 height 10
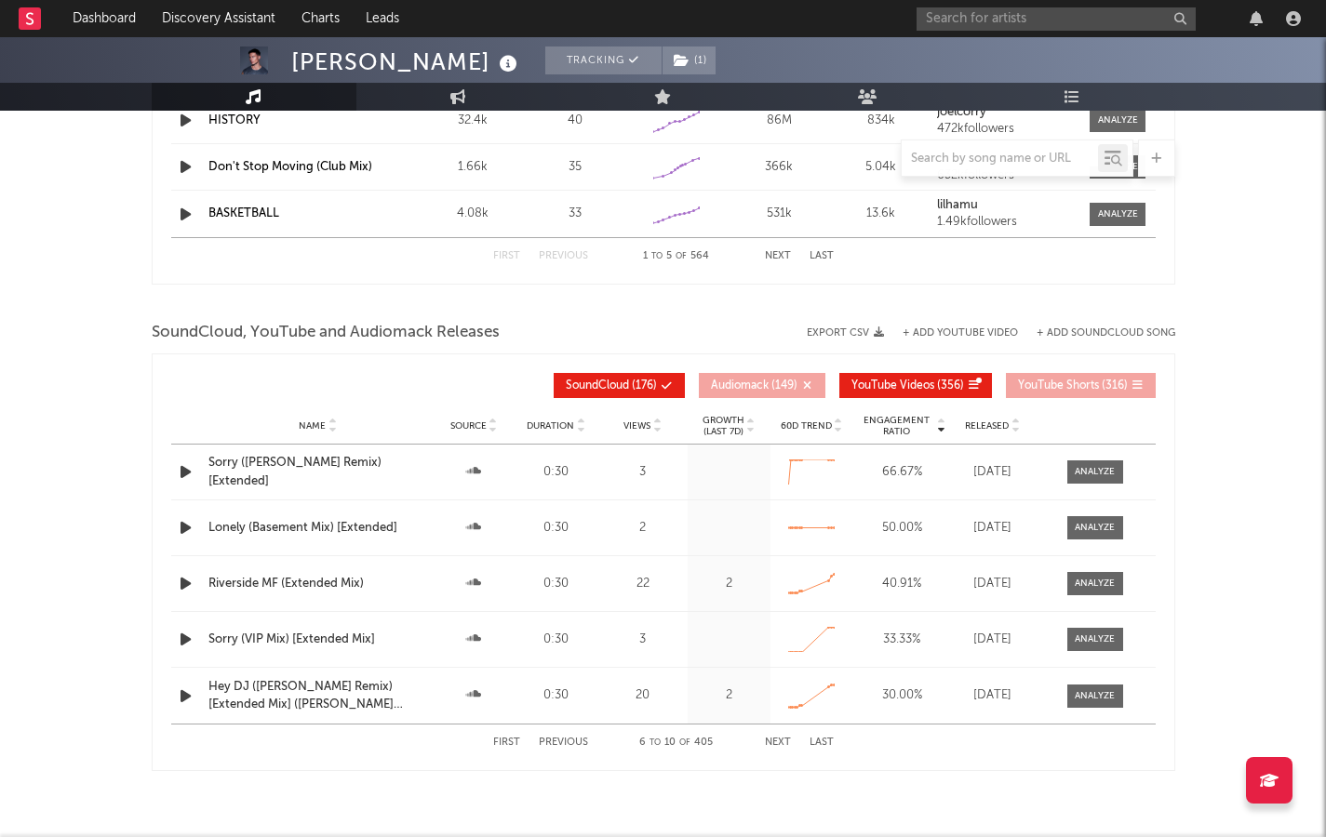
click at [770, 455] on button "Next" at bounding box center [778, 743] width 26 height 10
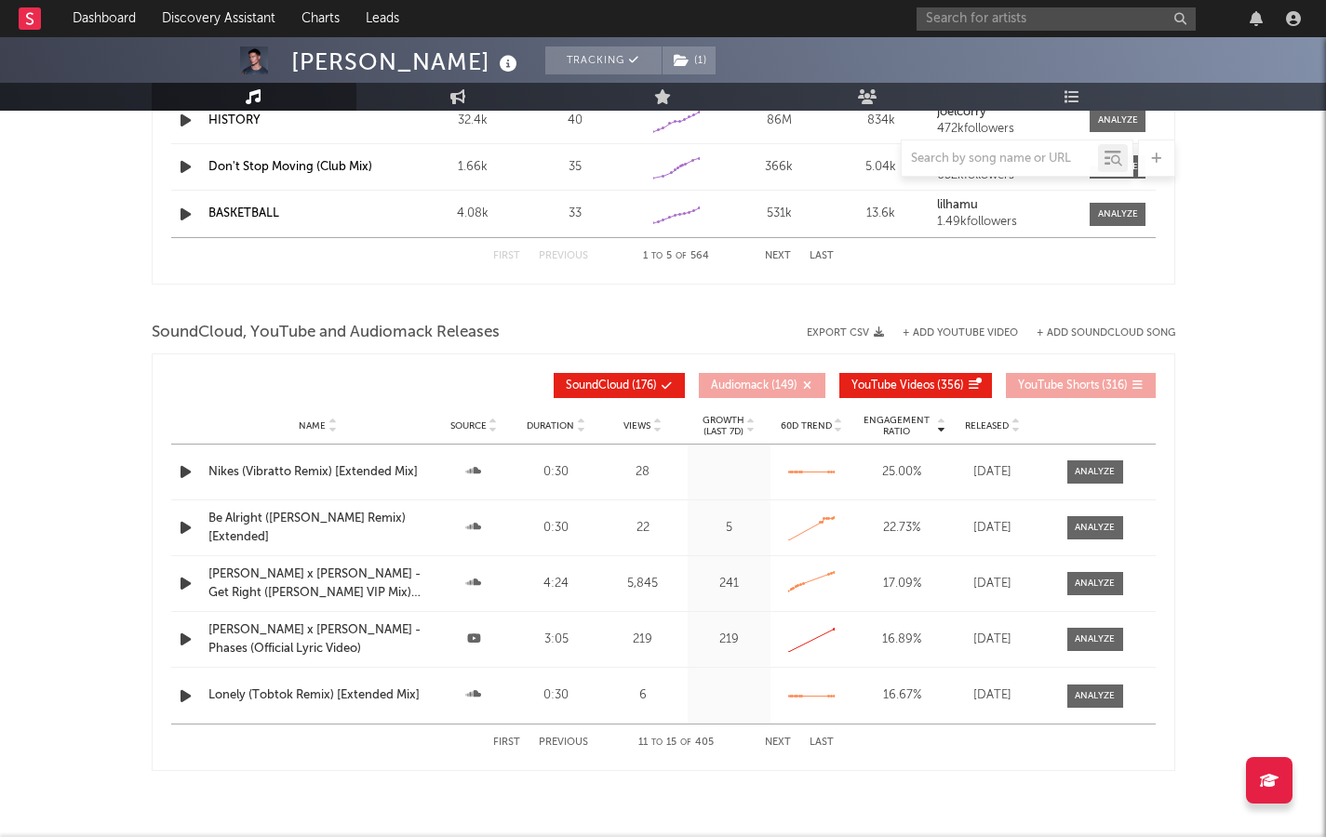
click at [771, 455] on button "Next" at bounding box center [778, 743] width 26 height 10
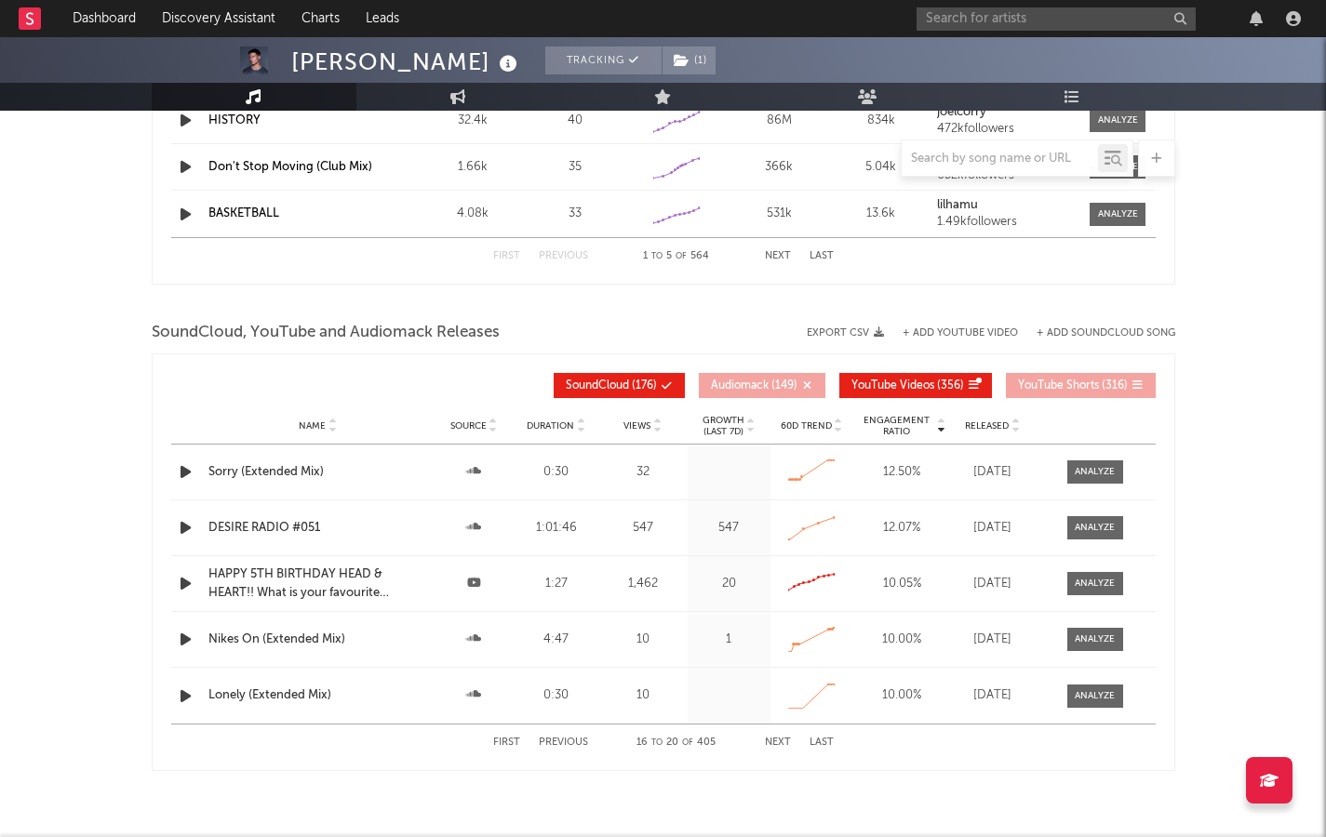
click at [779, 455] on button "Next" at bounding box center [778, 743] width 26 height 10
click at [777, 455] on button "Next" at bounding box center [778, 743] width 26 height 10
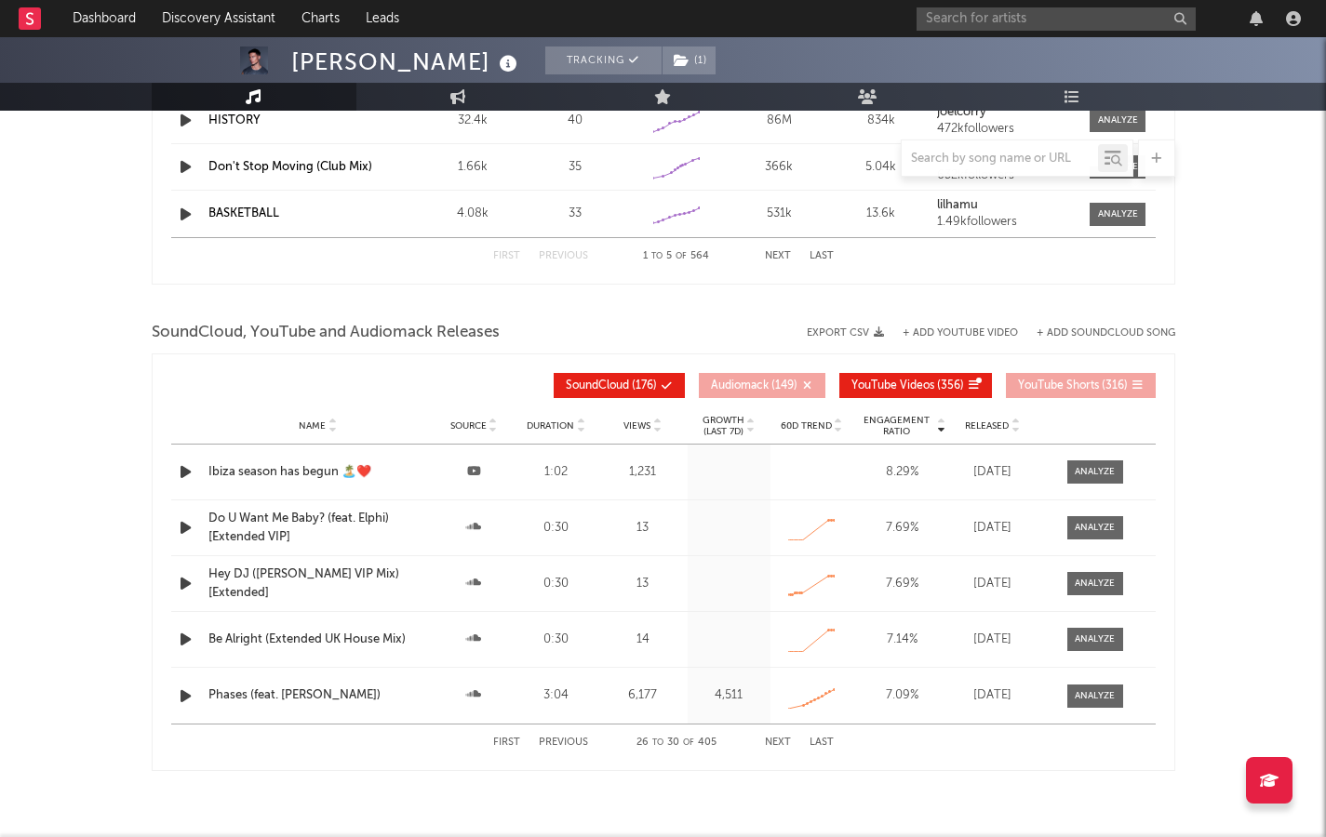
click at [777, 455] on button "Next" at bounding box center [778, 743] width 26 height 10
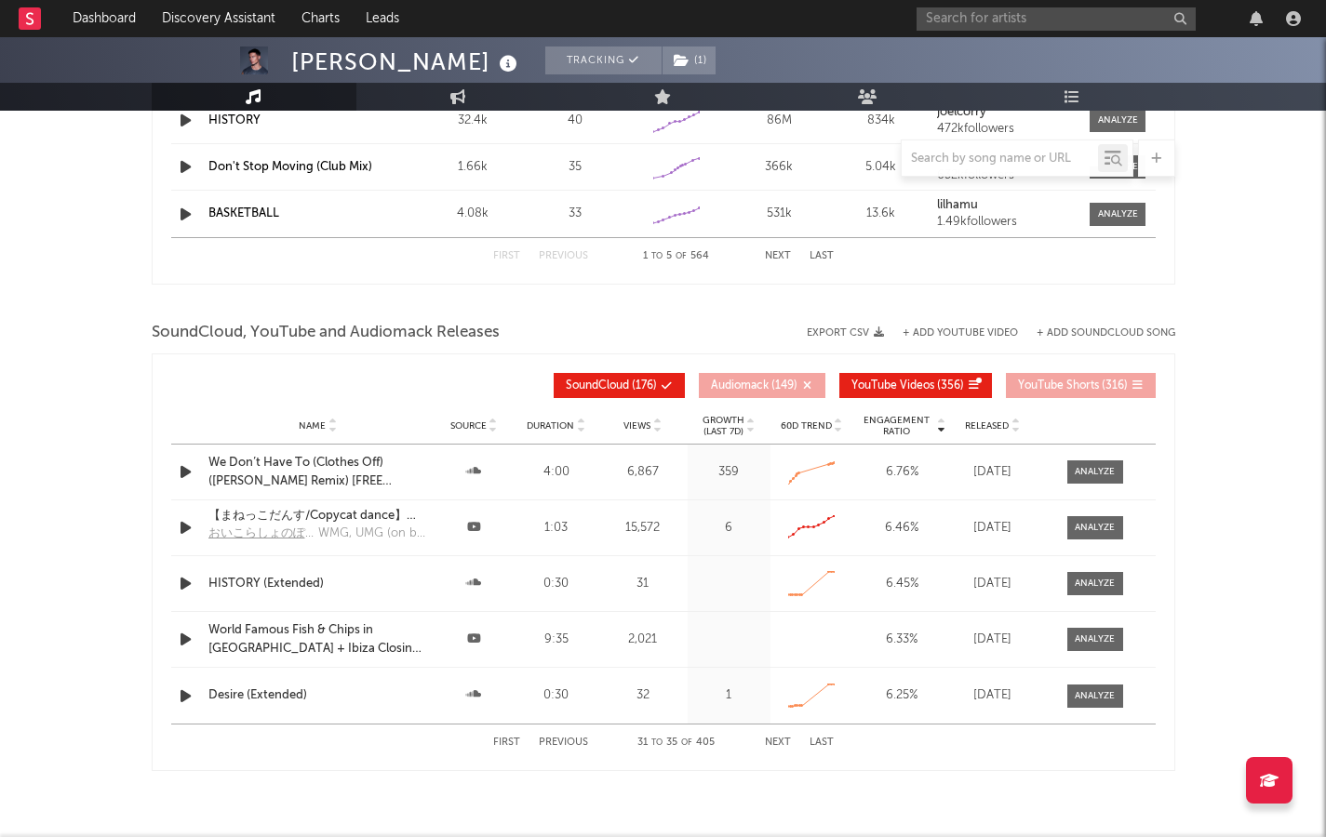
click at [777, 455] on button "Next" at bounding box center [778, 743] width 26 height 10
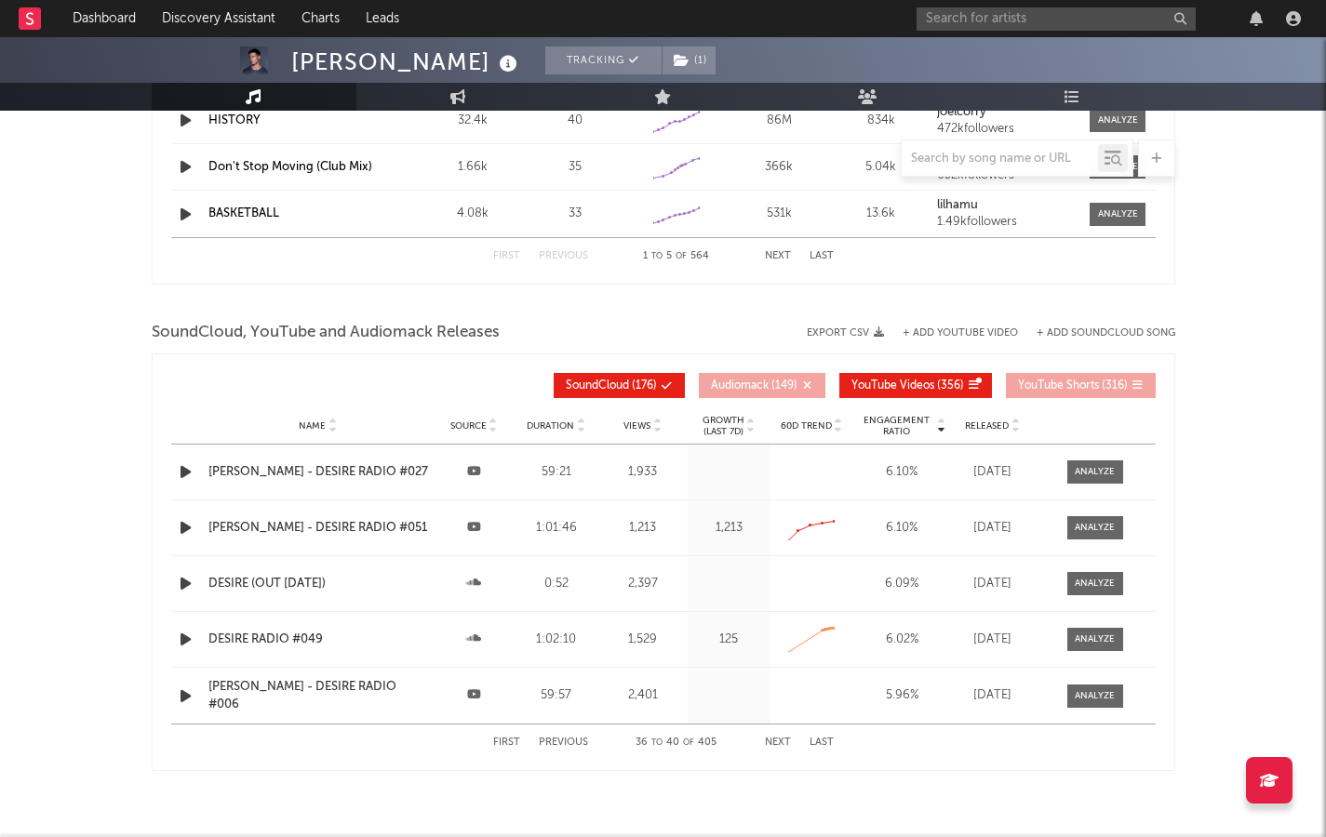
click at [777, 455] on button "Next" at bounding box center [778, 743] width 26 height 10
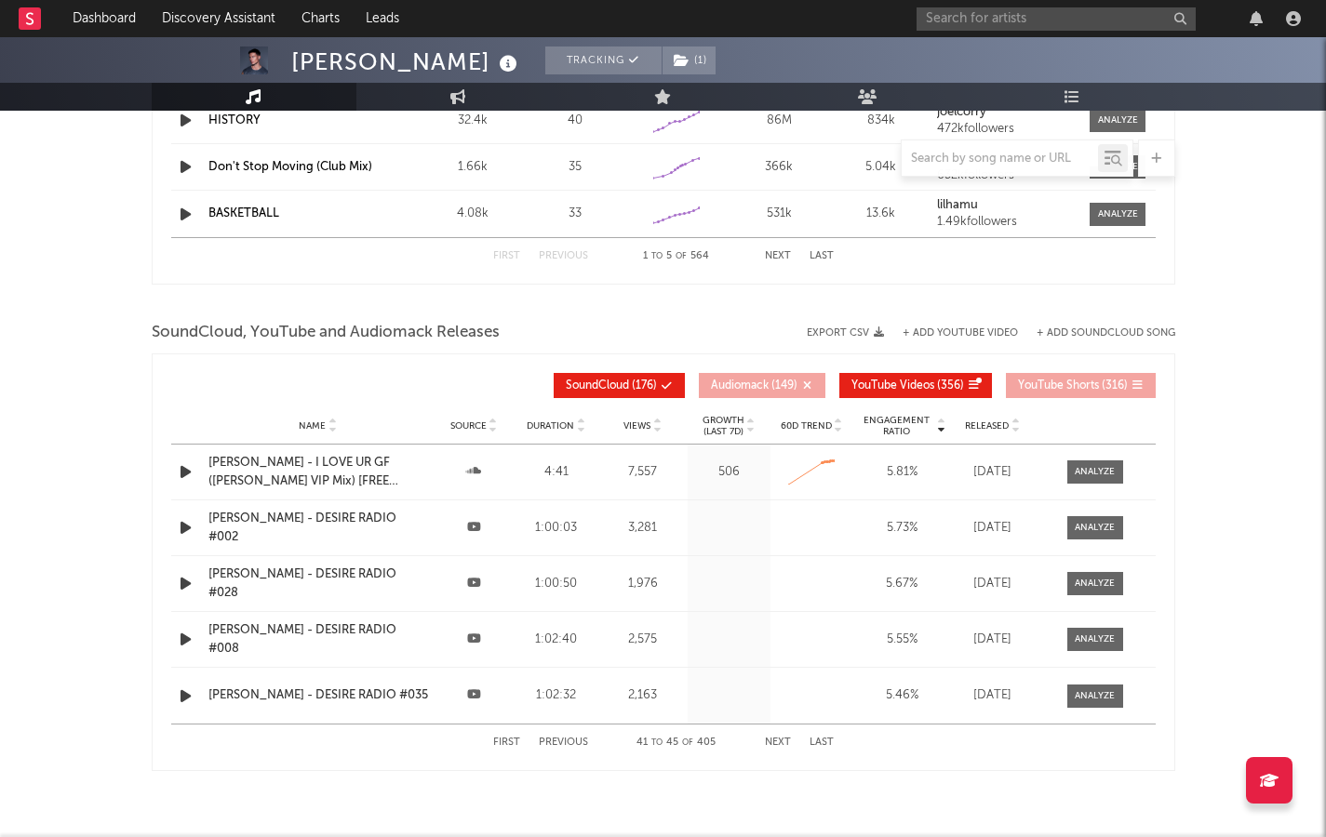
click at [777, 455] on button "Next" at bounding box center [778, 743] width 26 height 10
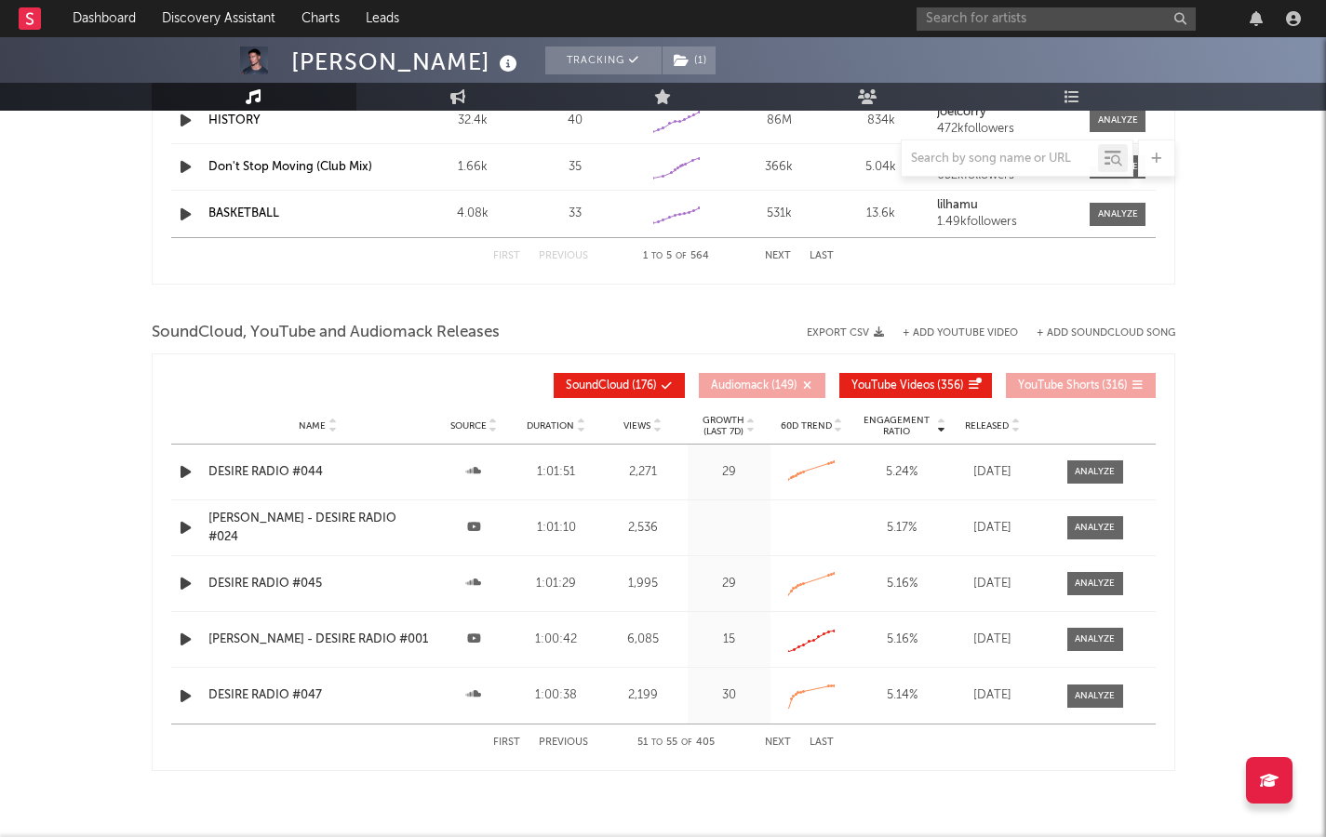
click at [777, 455] on button "Next" at bounding box center [778, 743] width 26 height 10
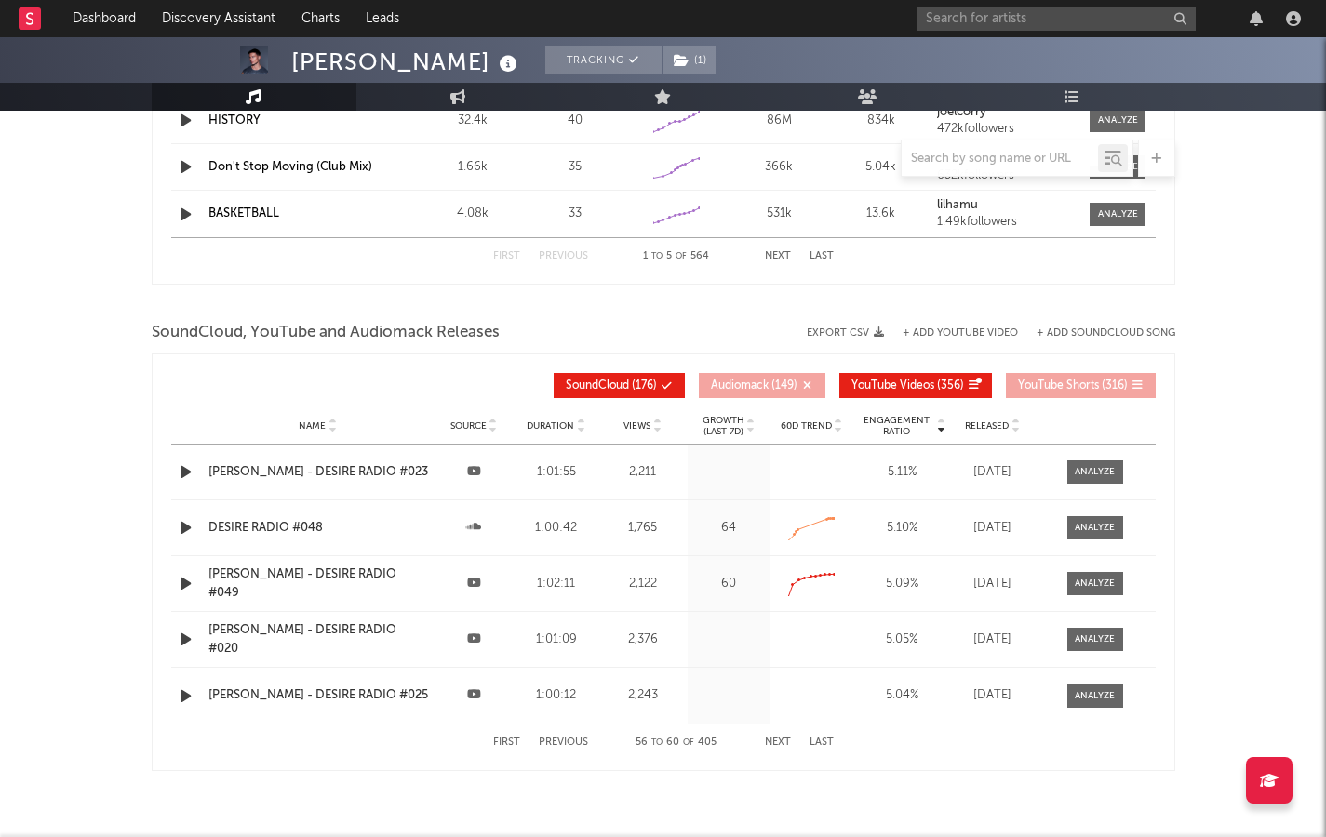
click at [777, 455] on button "Next" at bounding box center [778, 743] width 26 height 10
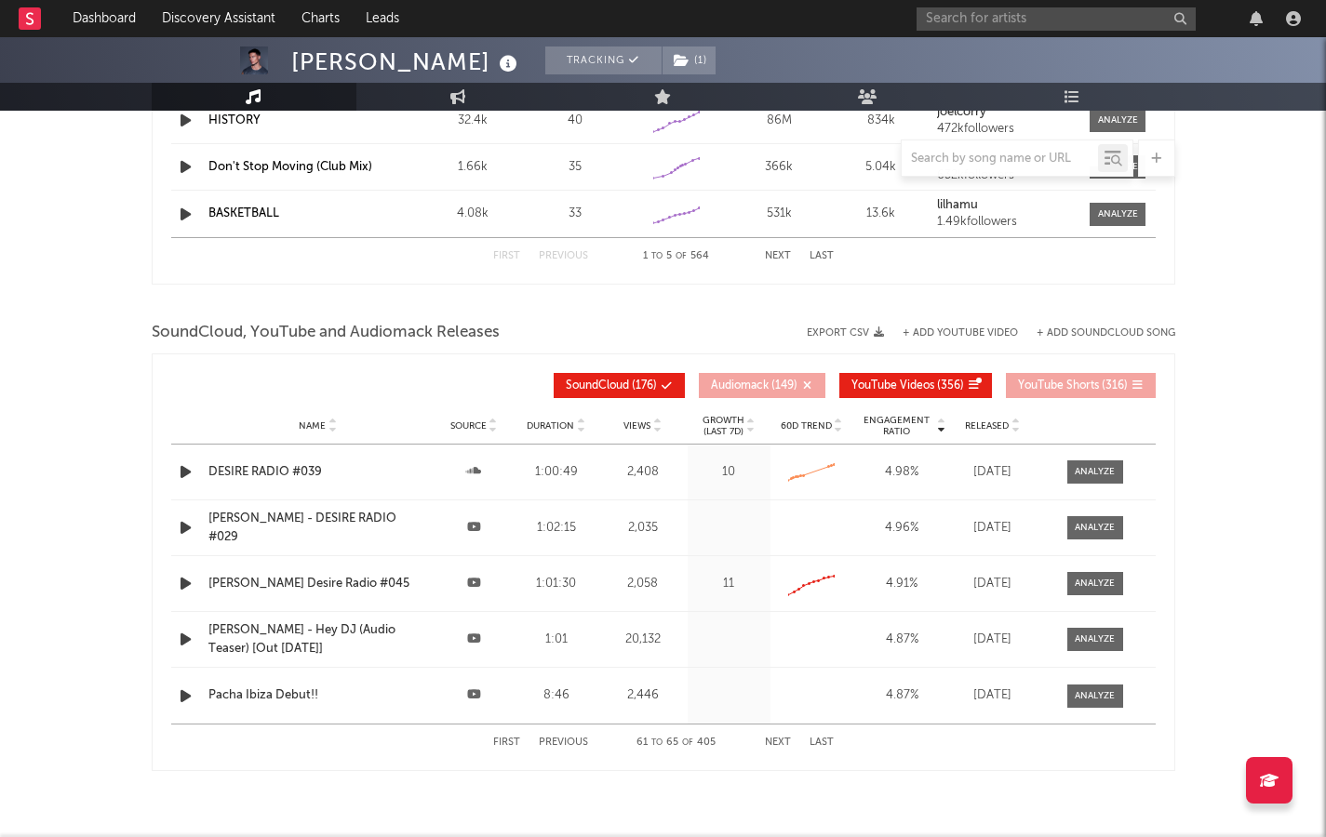
click at [777, 455] on button "Next" at bounding box center [778, 743] width 26 height 10
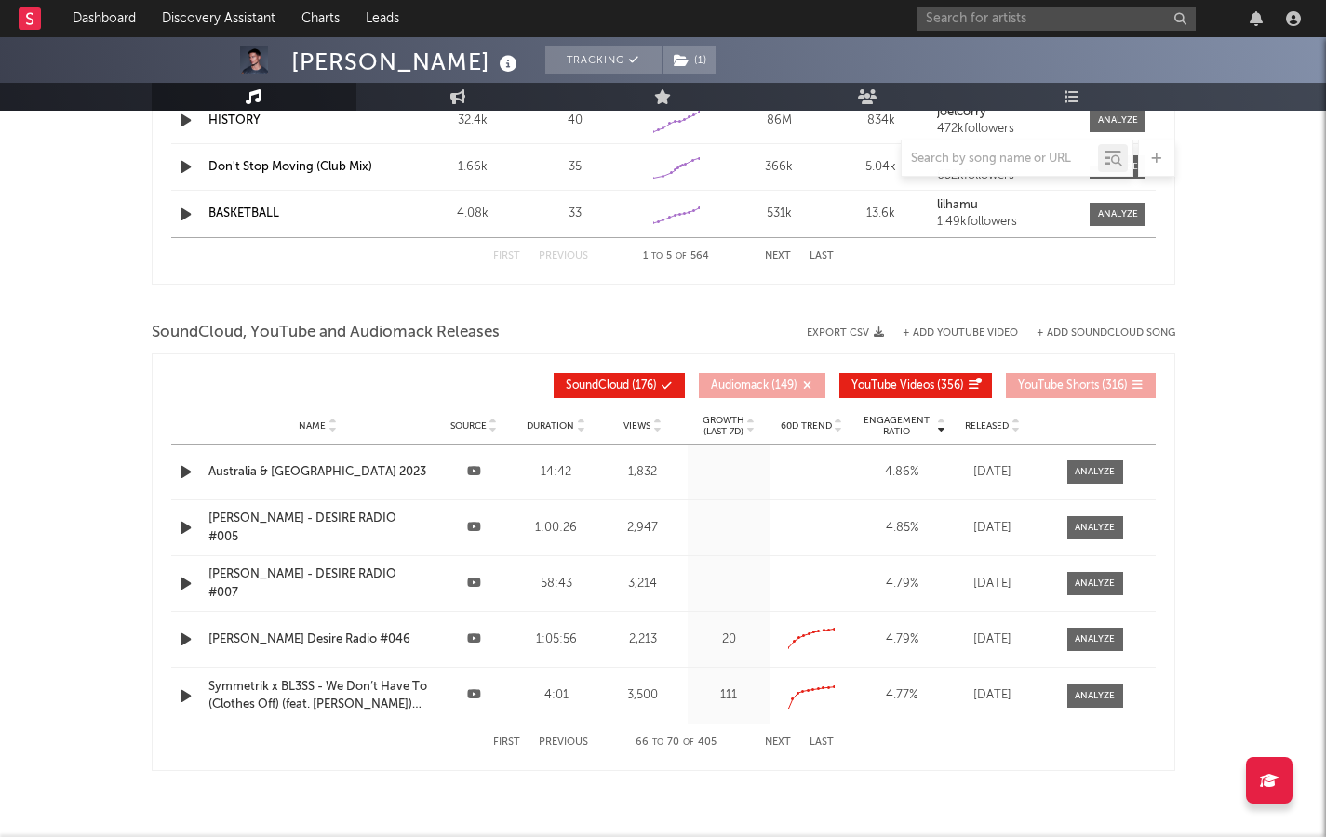
click at [777, 455] on button "Next" at bounding box center [778, 743] width 26 height 10
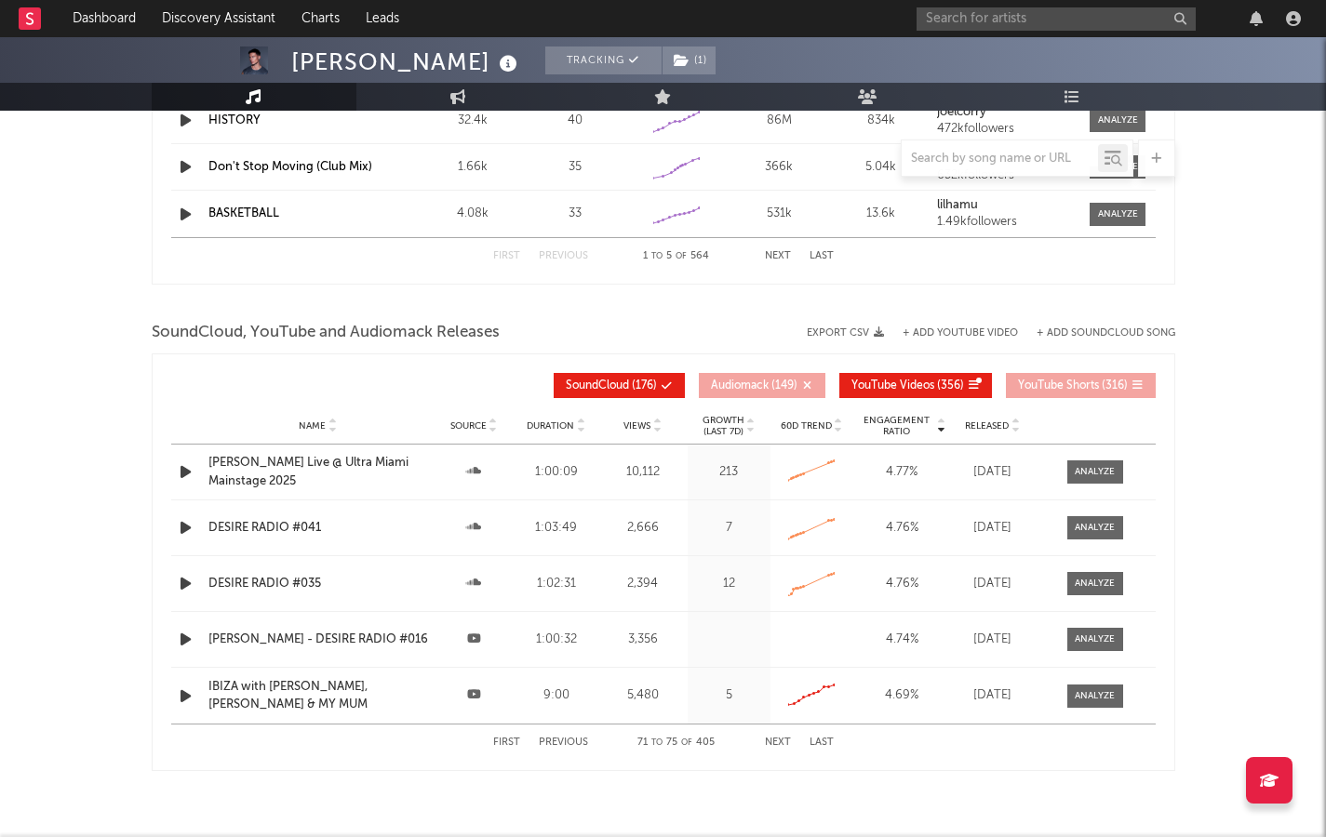
click at [777, 455] on button "Next" at bounding box center [778, 743] width 26 height 10
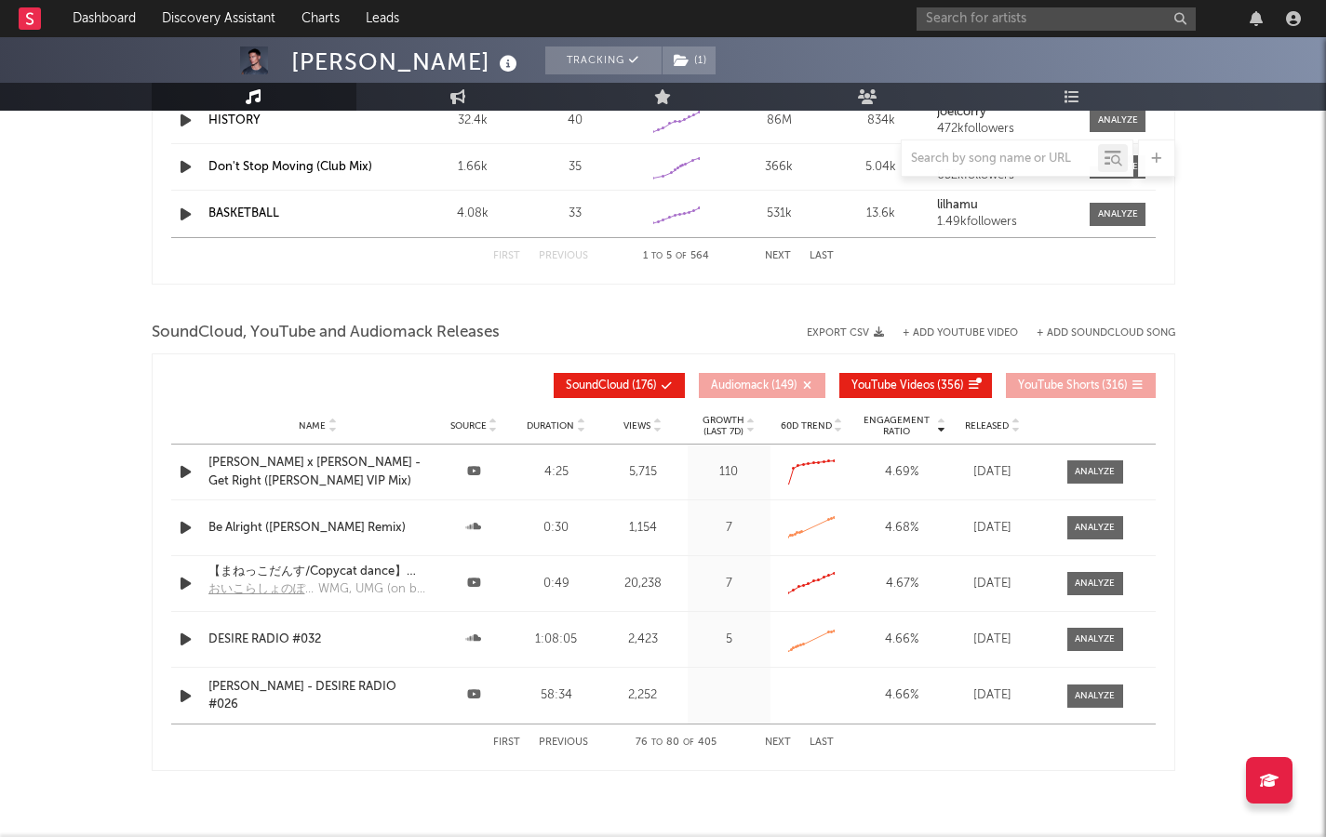
click at [777, 455] on button "Next" at bounding box center [778, 743] width 26 height 10
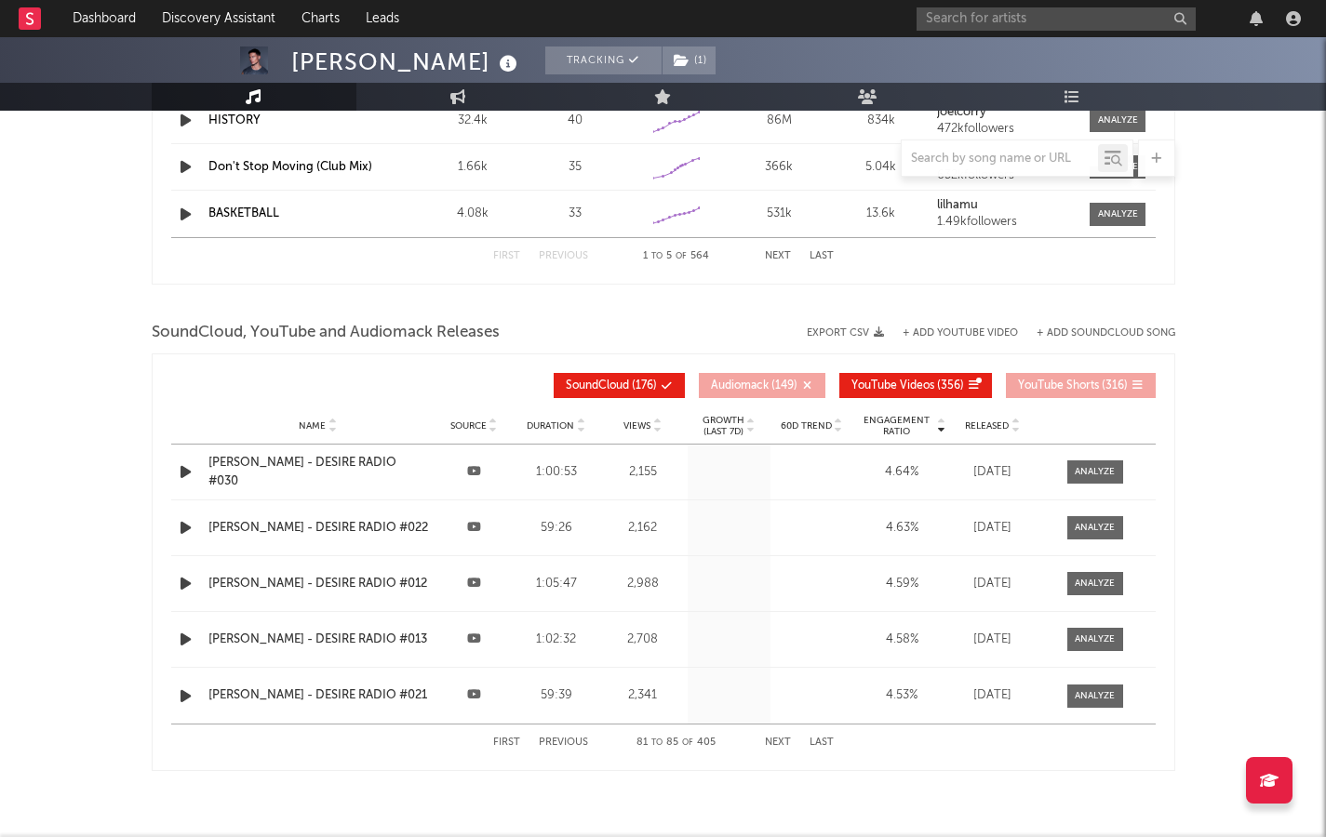
click at [777, 455] on button "Next" at bounding box center [778, 743] width 26 height 10
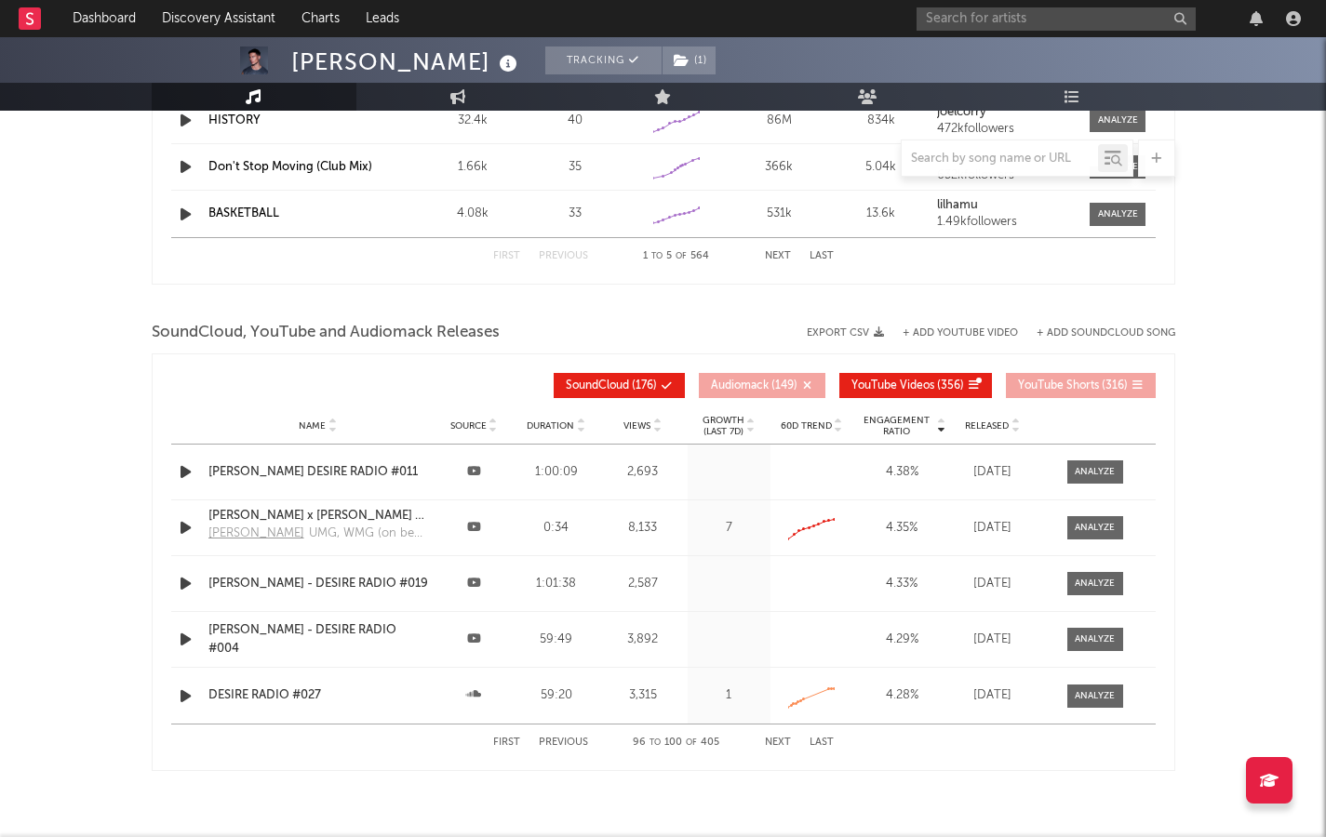
click at [777, 455] on button "Next" at bounding box center [778, 743] width 26 height 10
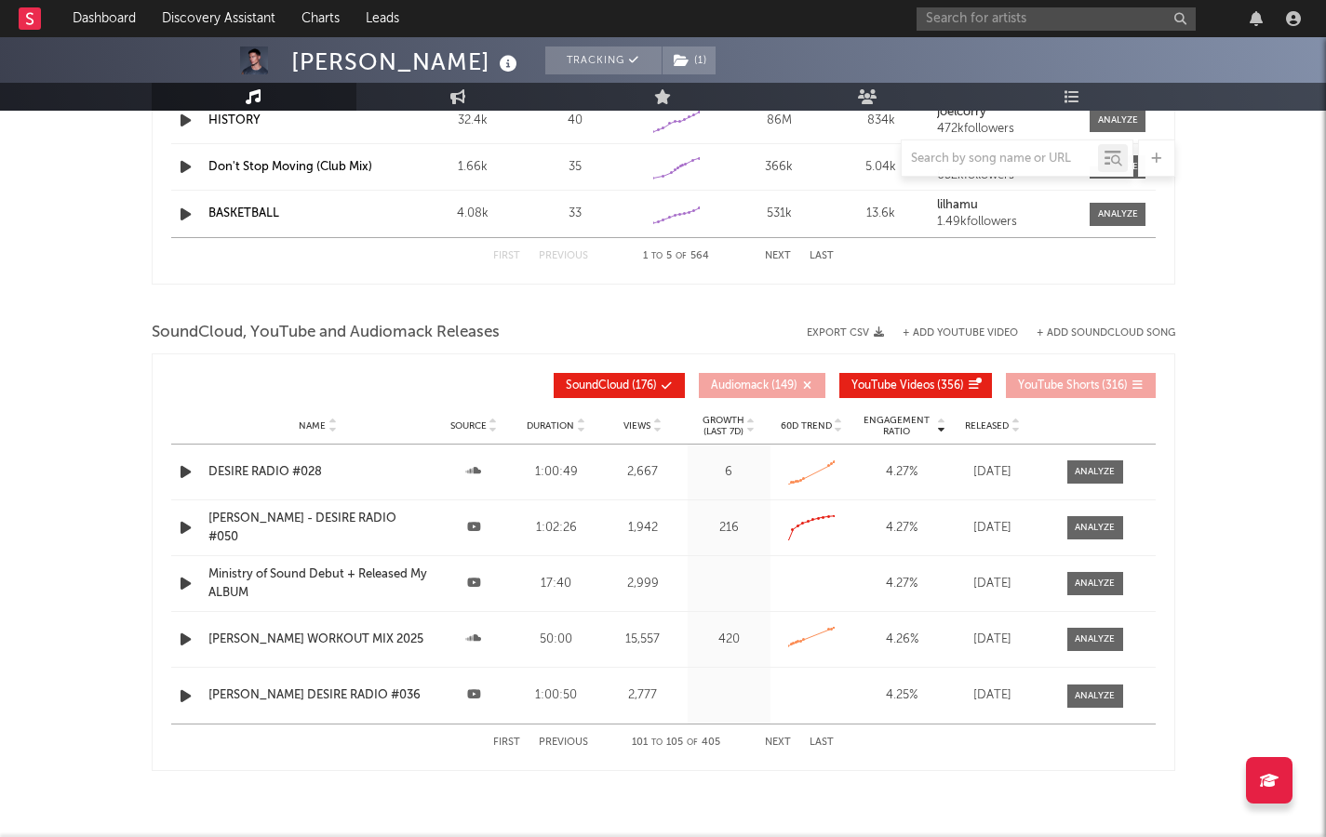
click at [777, 455] on button "Next" at bounding box center [778, 743] width 26 height 10
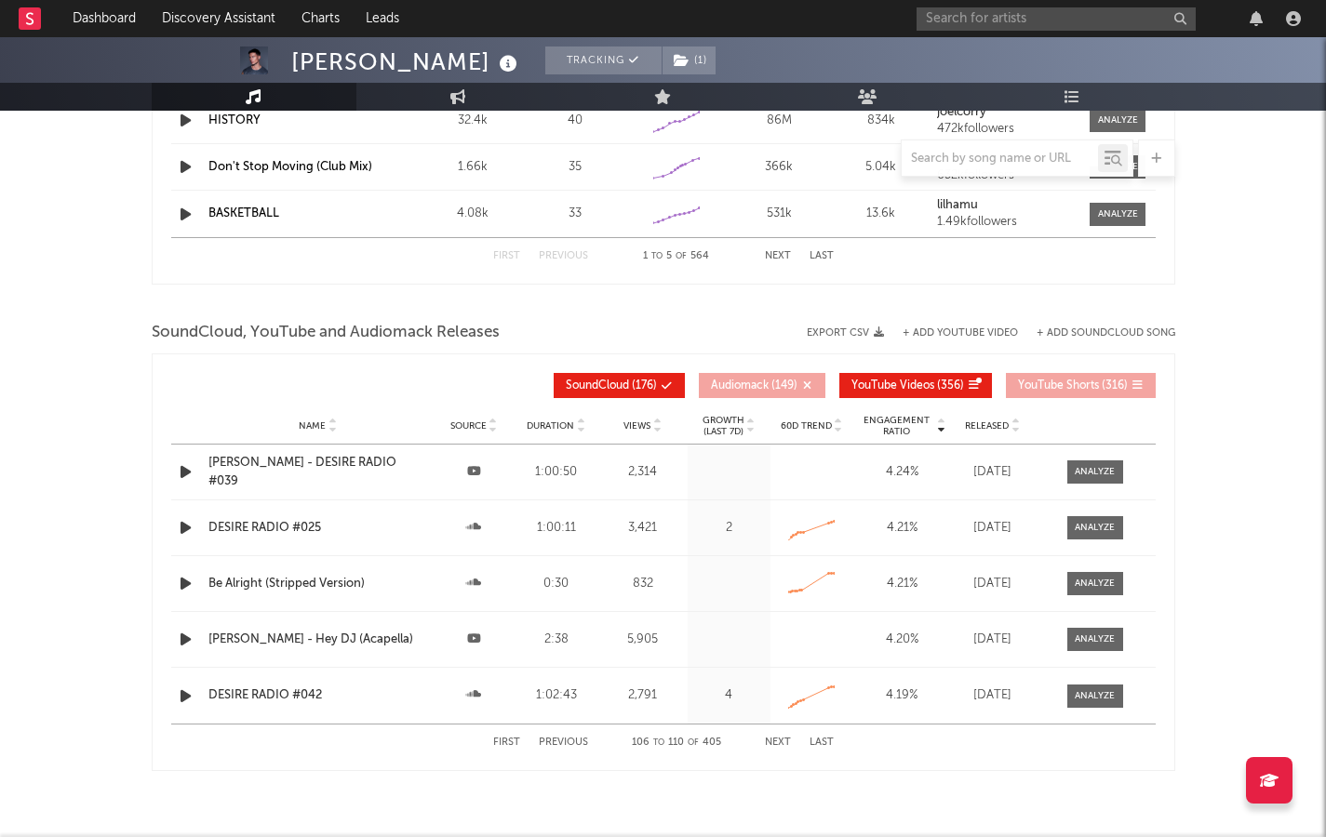
click at [777, 455] on button "Next" at bounding box center [778, 743] width 26 height 10
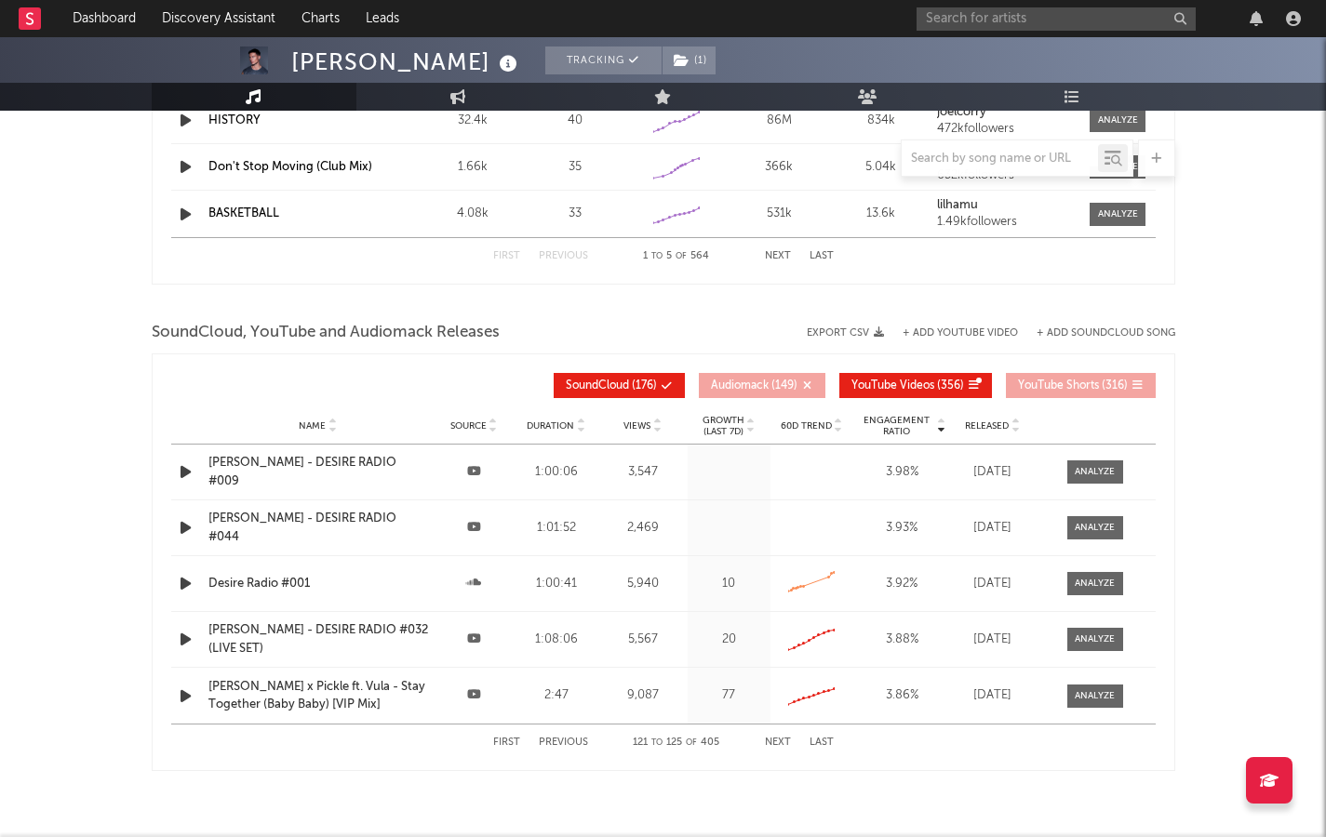
click at [777, 455] on button "Next" at bounding box center [778, 743] width 26 height 10
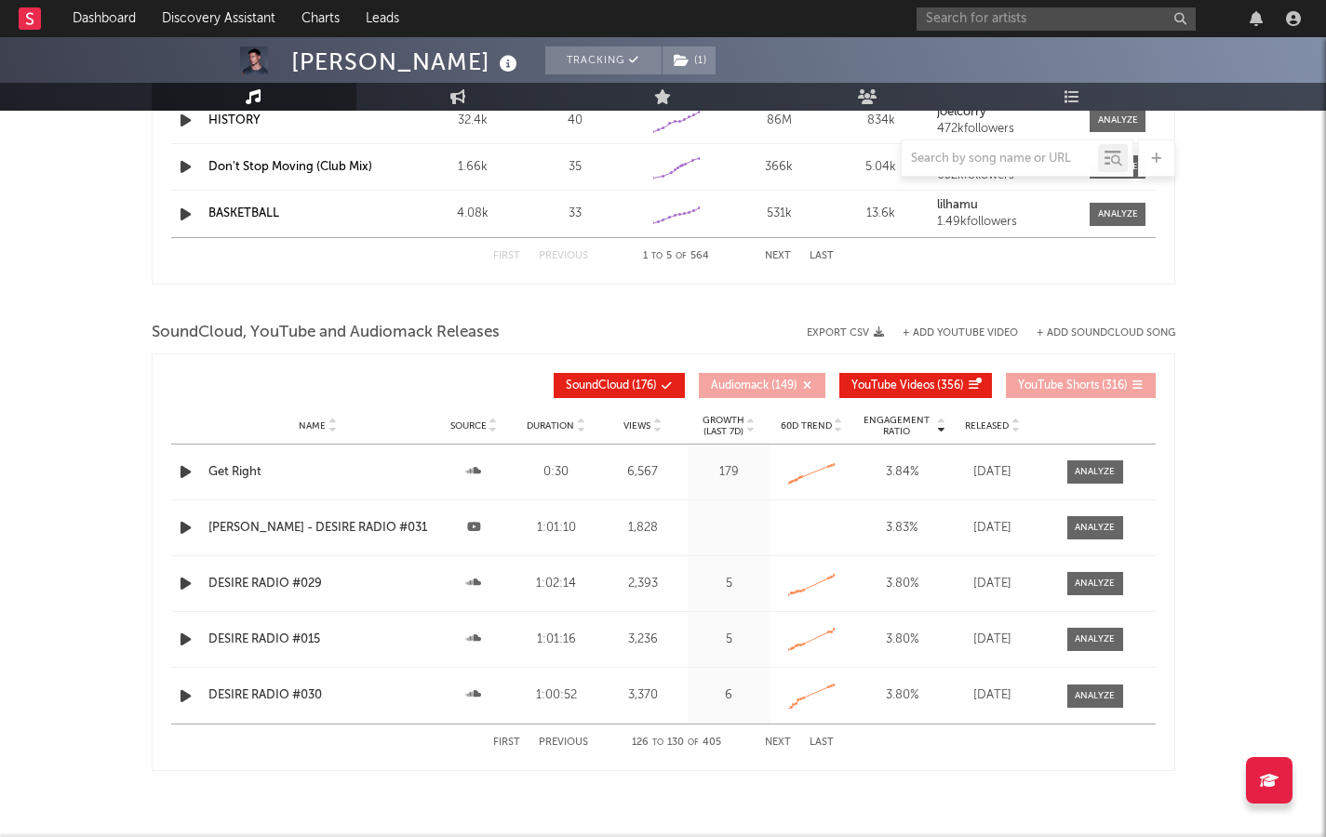
click at [777, 455] on button "Next" at bounding box center [778, 743] width 26 height 10
click at [657, 429] on icon at bounding box center [656, 429] width 9 height 7
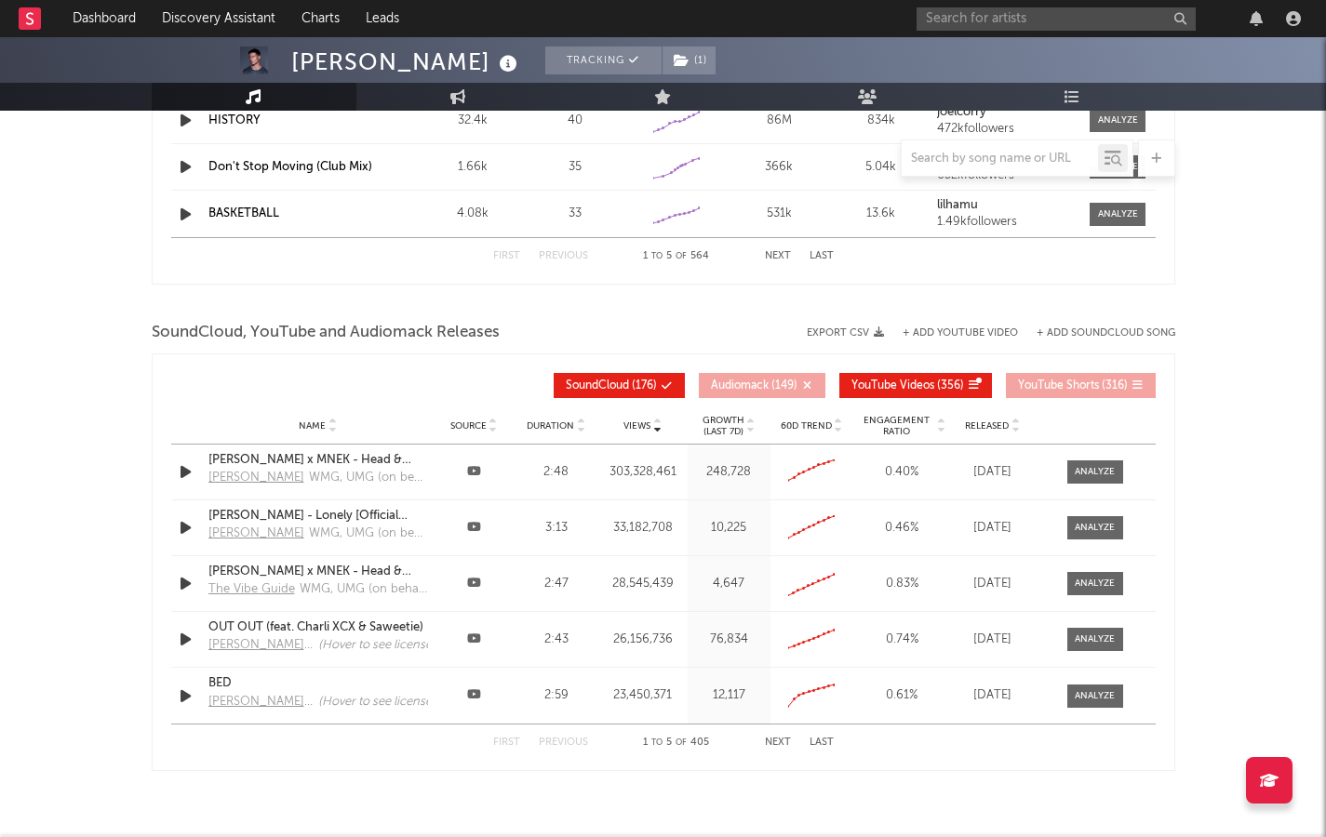
click at [770, 455] on button "Next" at bounding box center [778, 743] width 26 height 10
click at [746, 428] on icon at bounding box center [750, 429] width 9 height 7
click at [1081, 455] on div at bounding box center [1094, 640] width 40 height 14
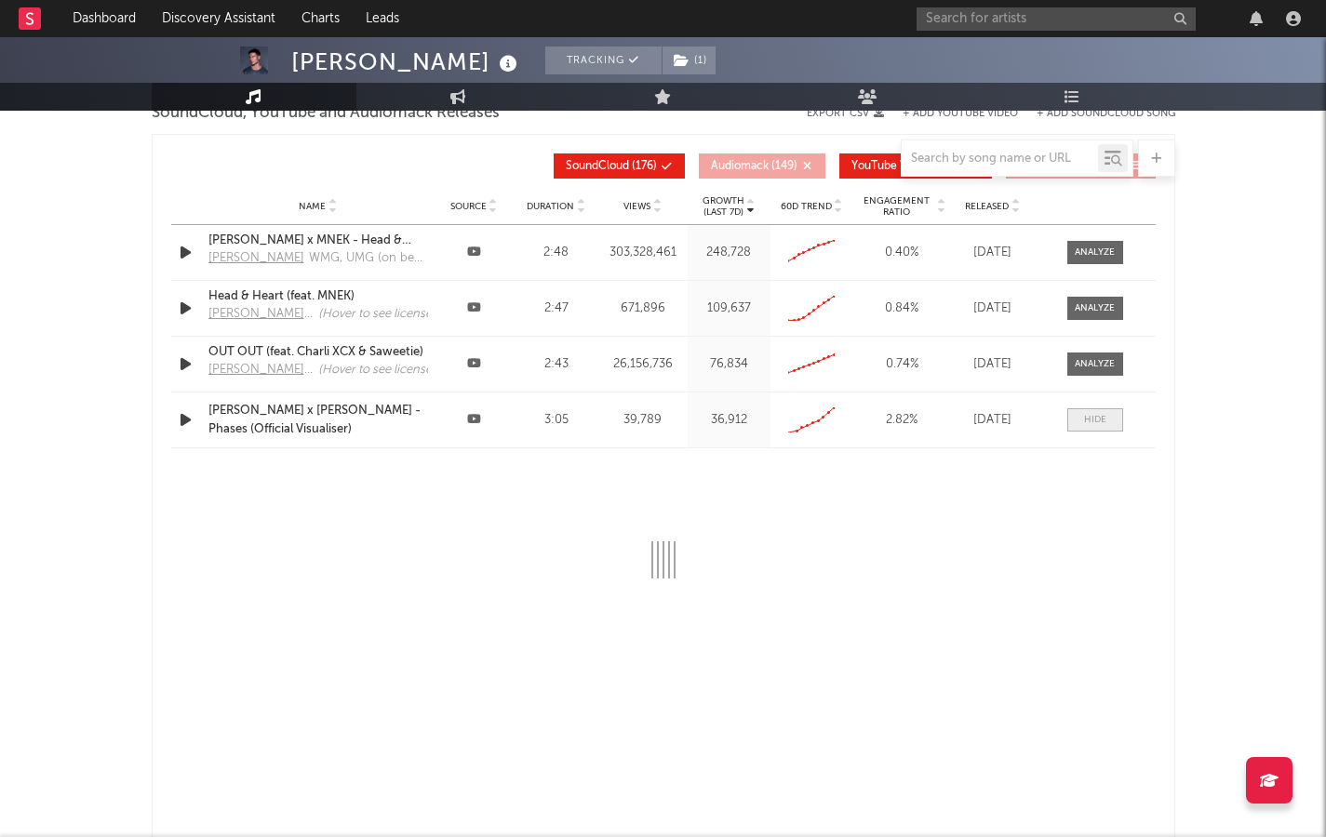
select select "All"
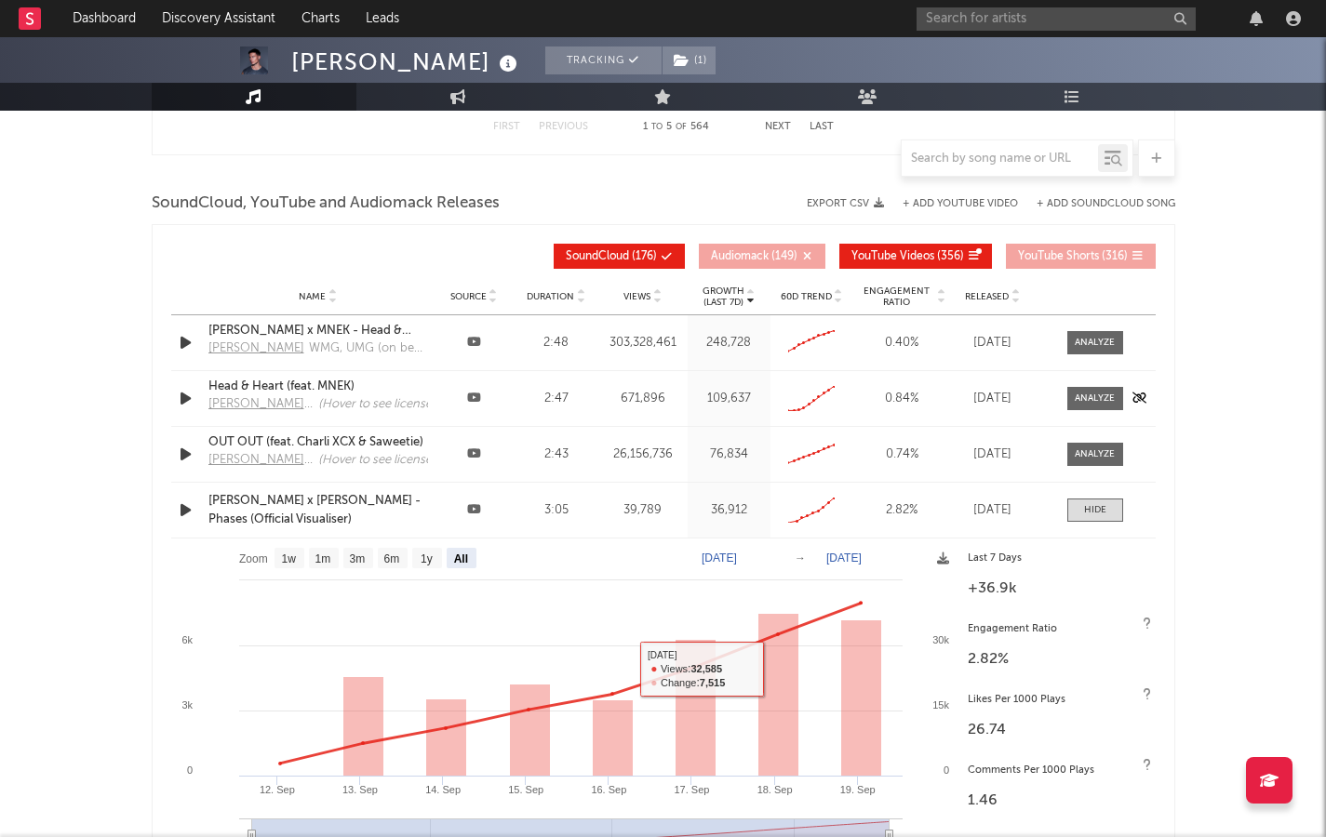
scroll to position [2038, 0]
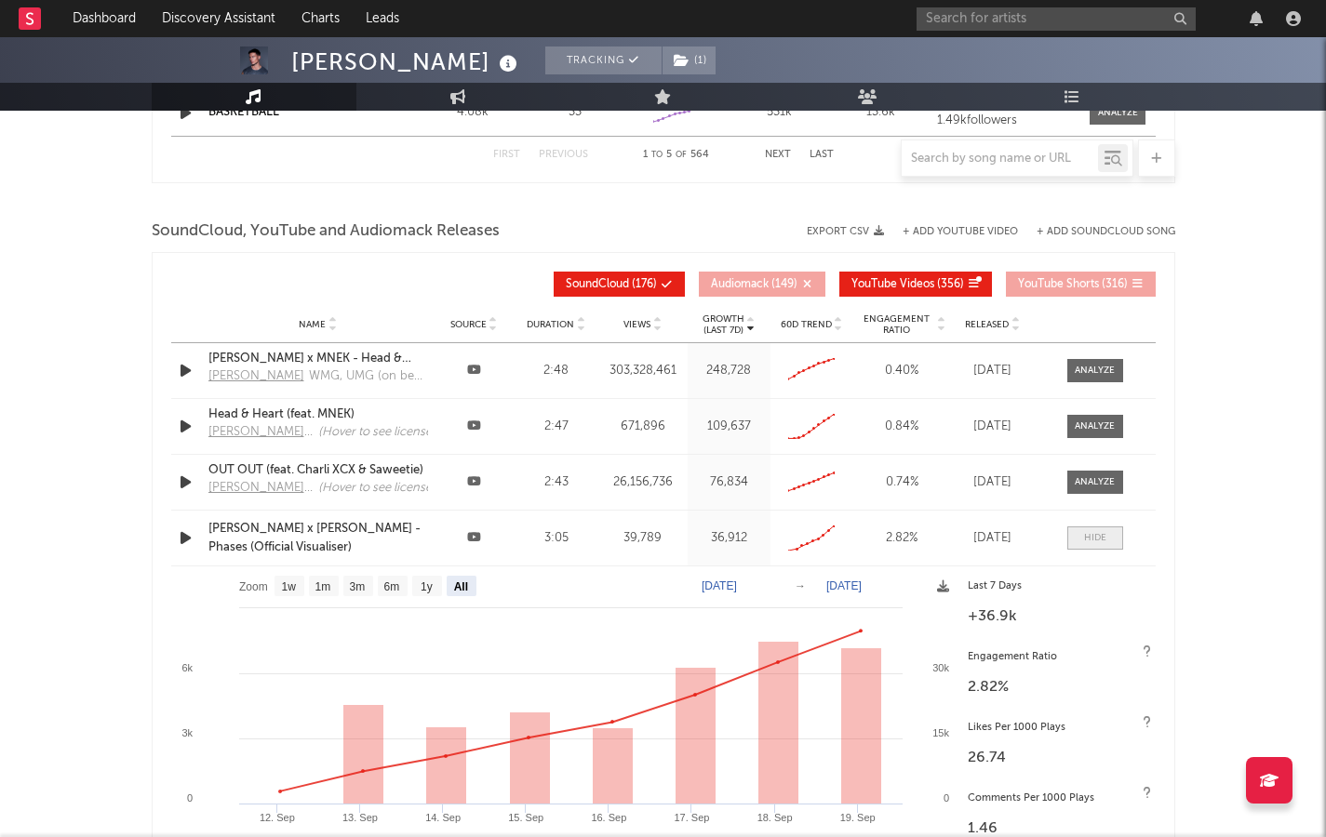
click at [1075, 455] on span at bounding box center [1095, 538] width 56 height 23
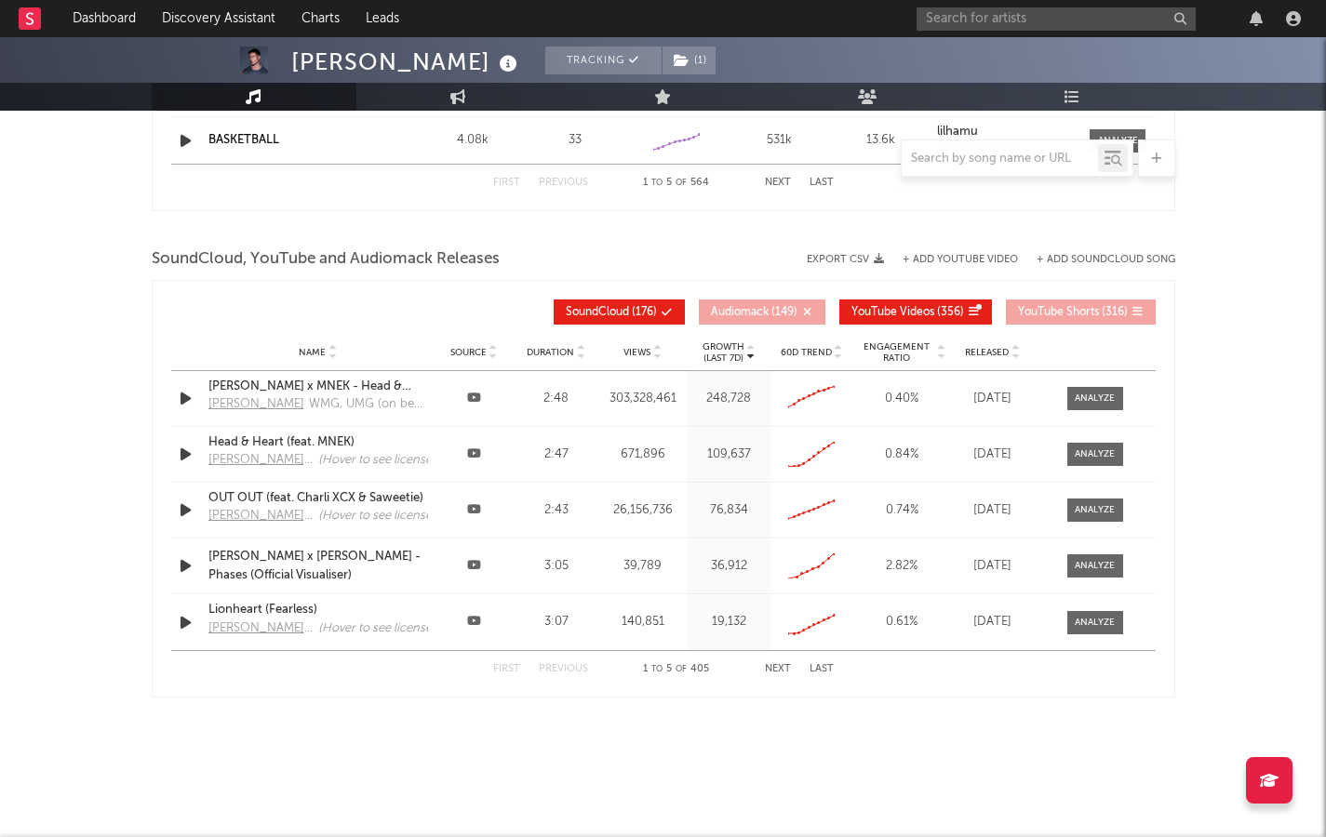
click at [776, 455] on button "Next" at bounding box center [778, 669] width 26 height 10
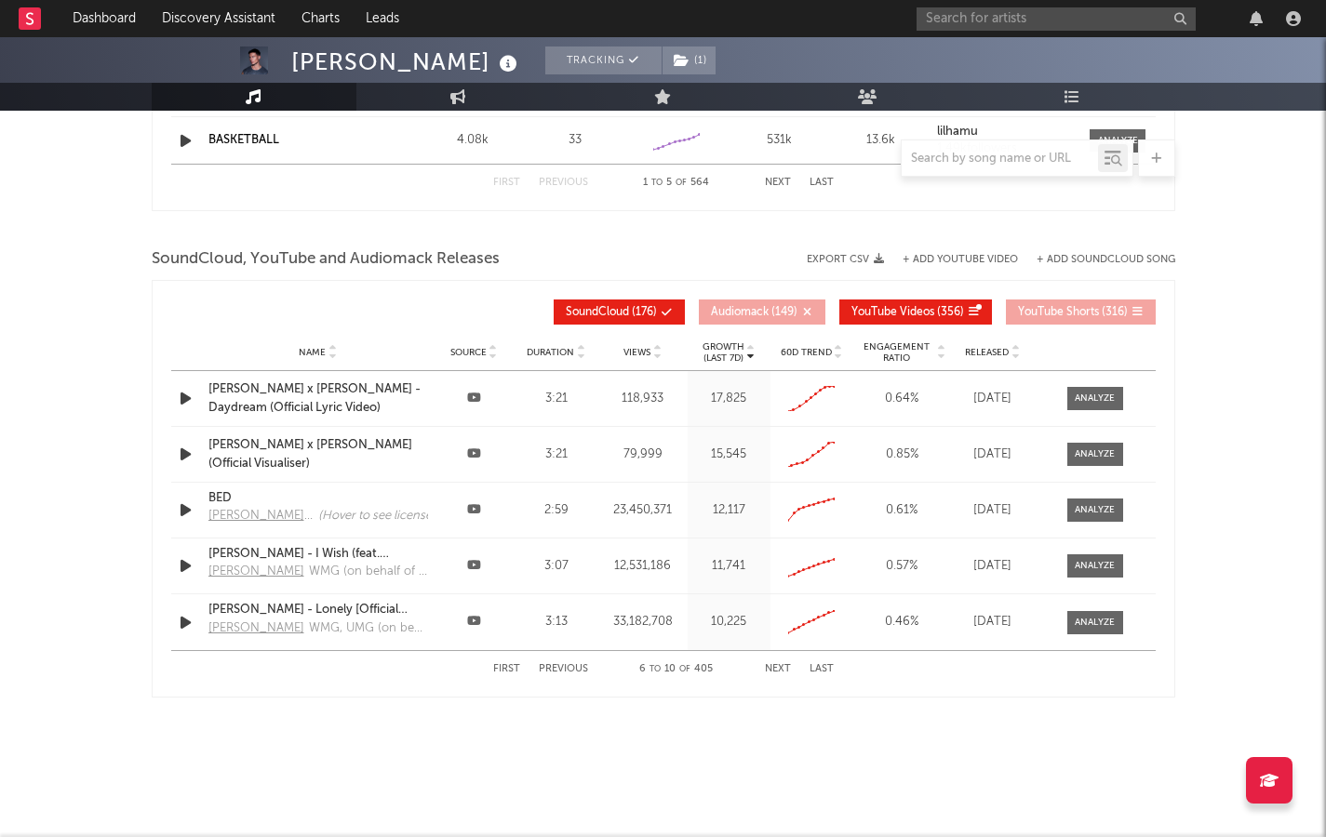
click at [772, 455] on button "Next" at bounding box center [778, 669] width 26 height 10
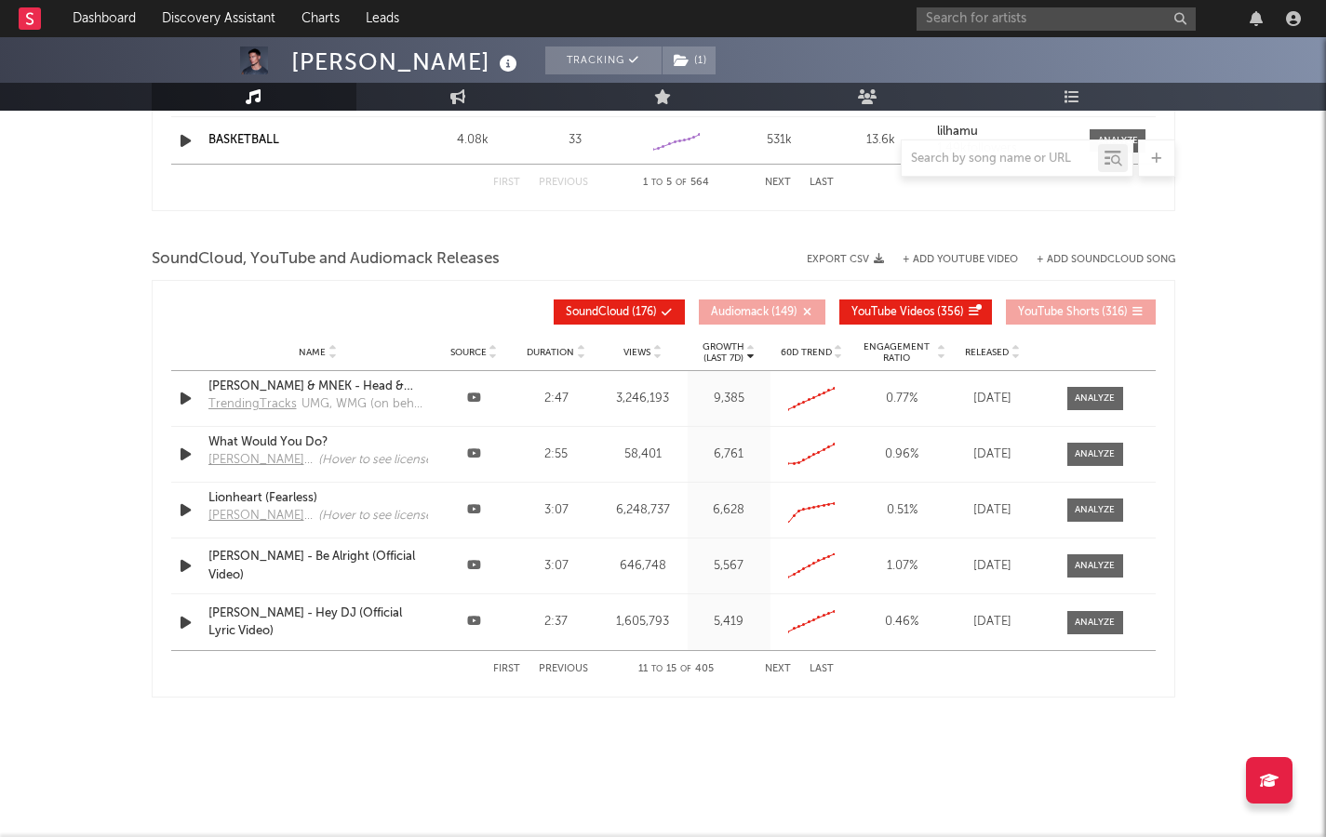
click at [772, 455] on button "Next" at bounding box center [778, 669] width 26 height 10
click at [288, 455] on div "Phases (feat. [PERSON_NAME])" at bounding box center [318, 566] width 220 height 19
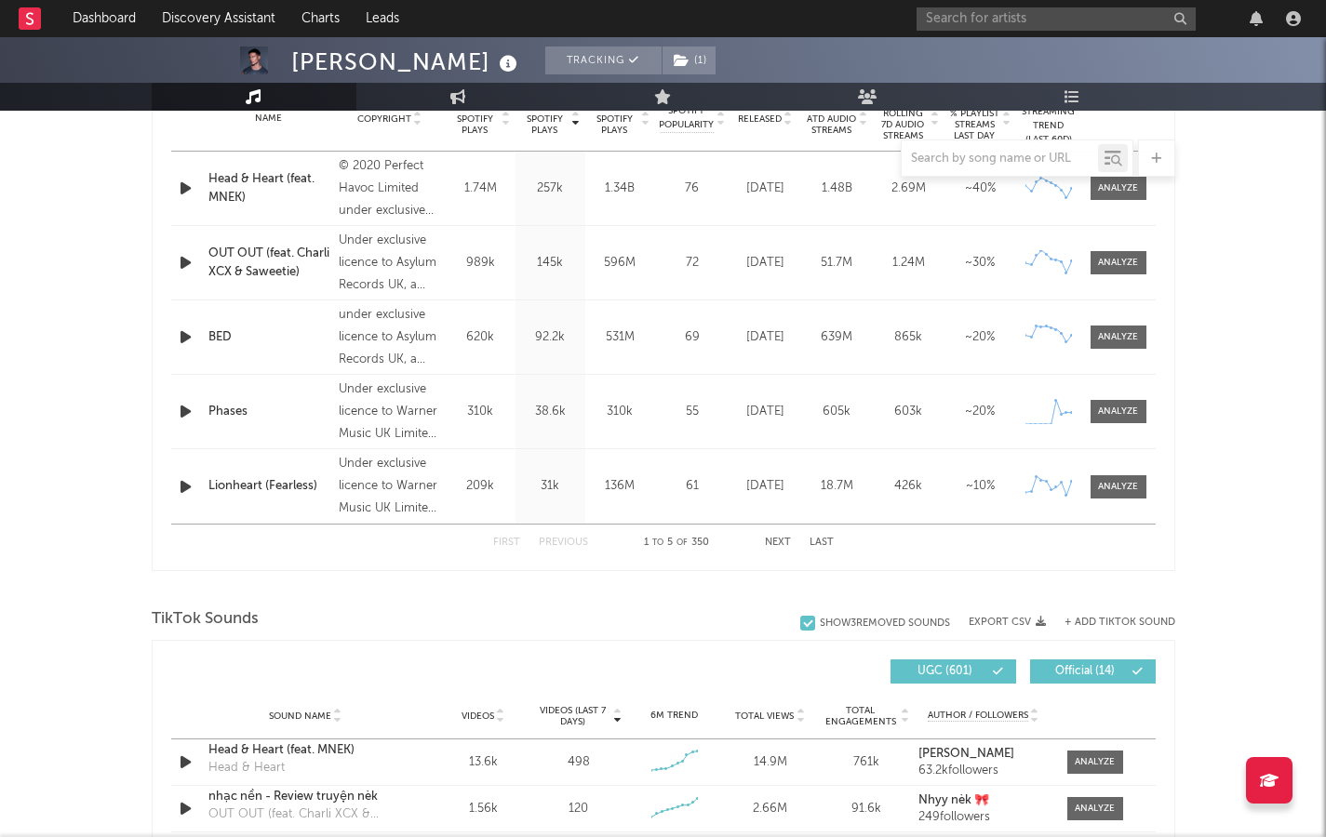
scroll to position [0, 0]
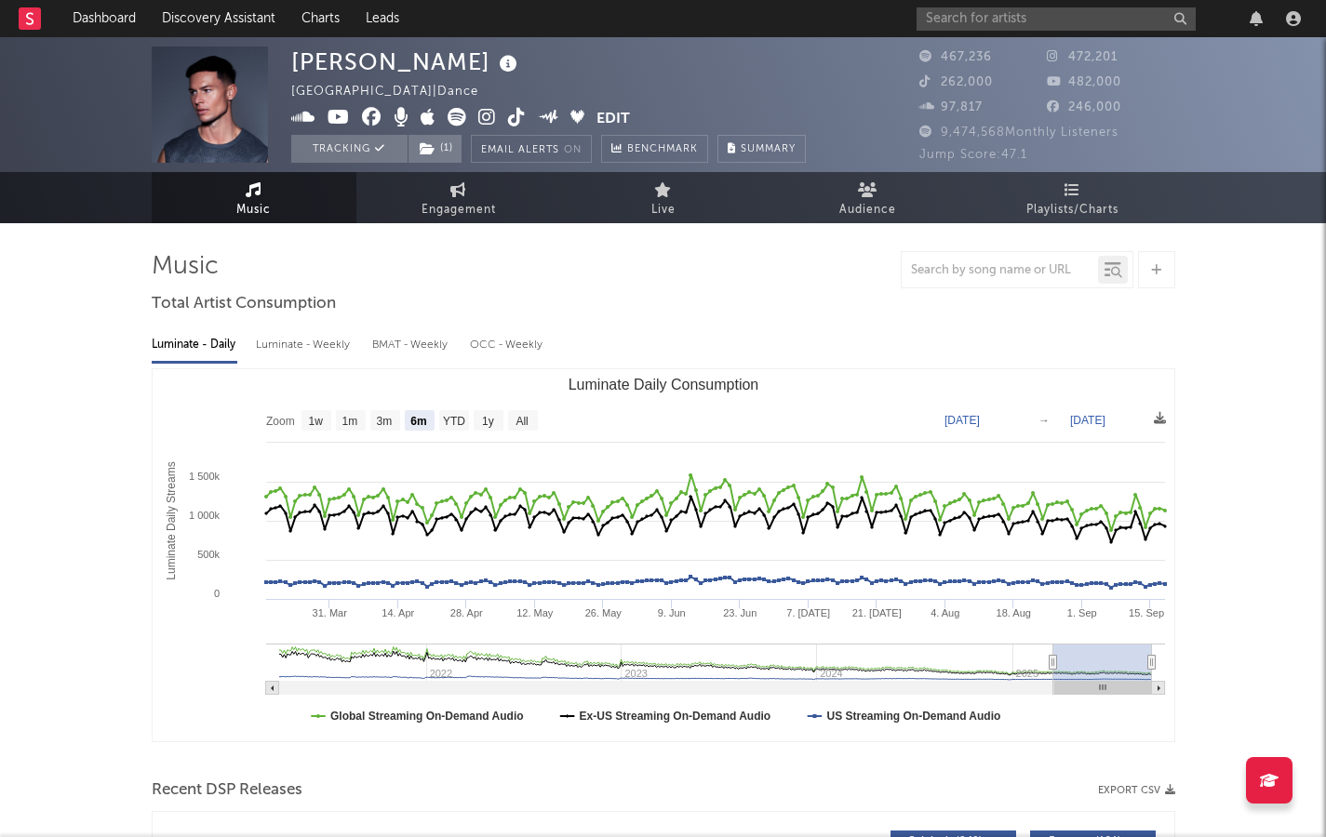
click at [487, 113] on icon at bounding box center [487, 117] width 18 height 19
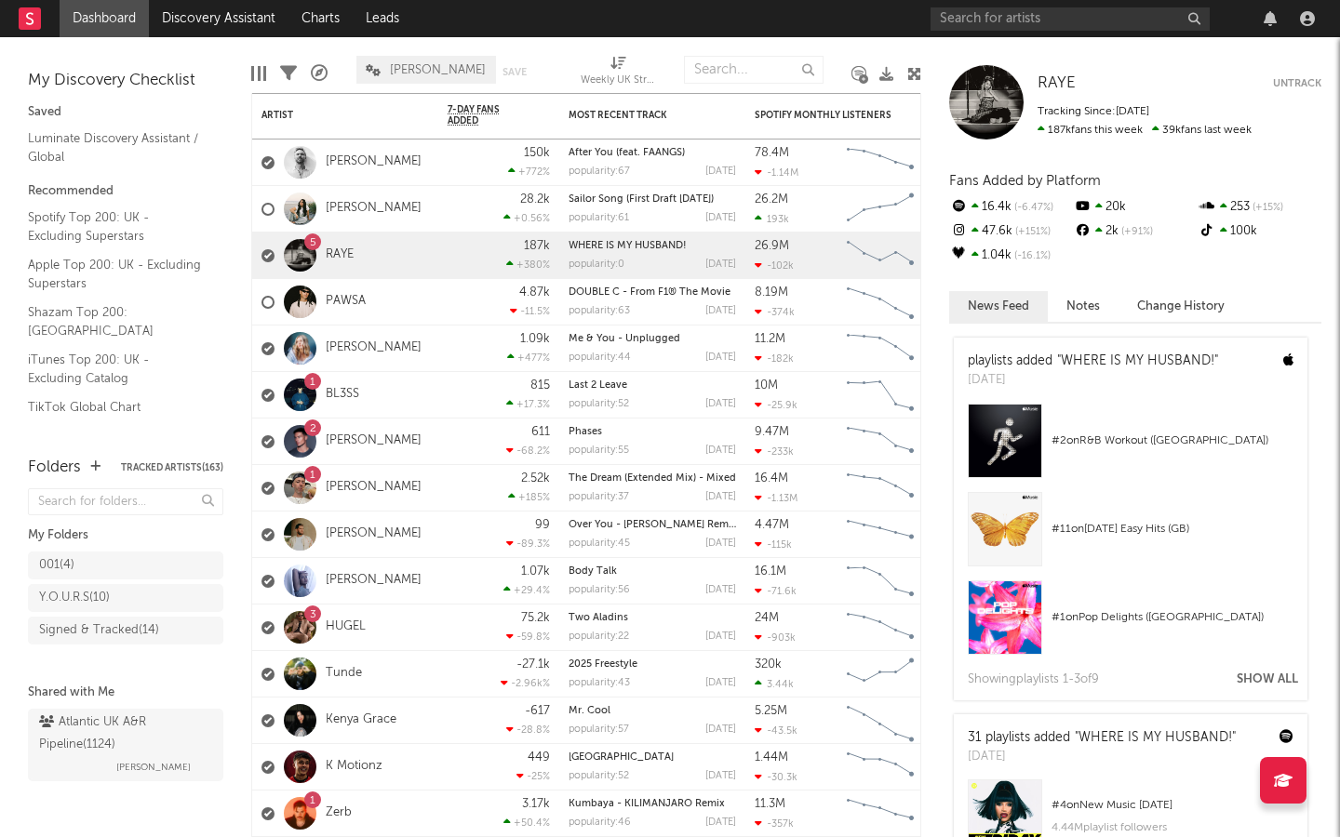
click at [305, 447] on div at bounding box center [300, 441] width 33 height 33
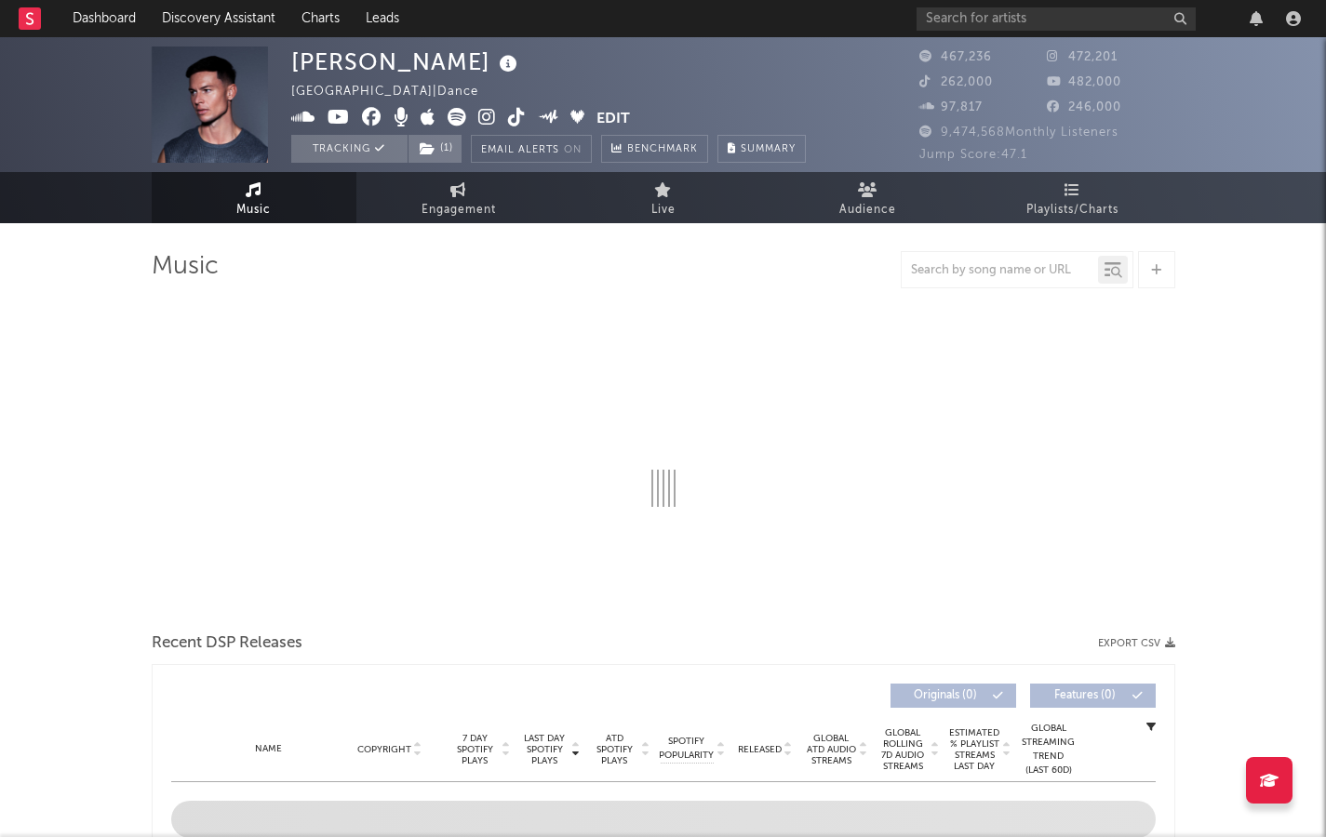
select select "6m"
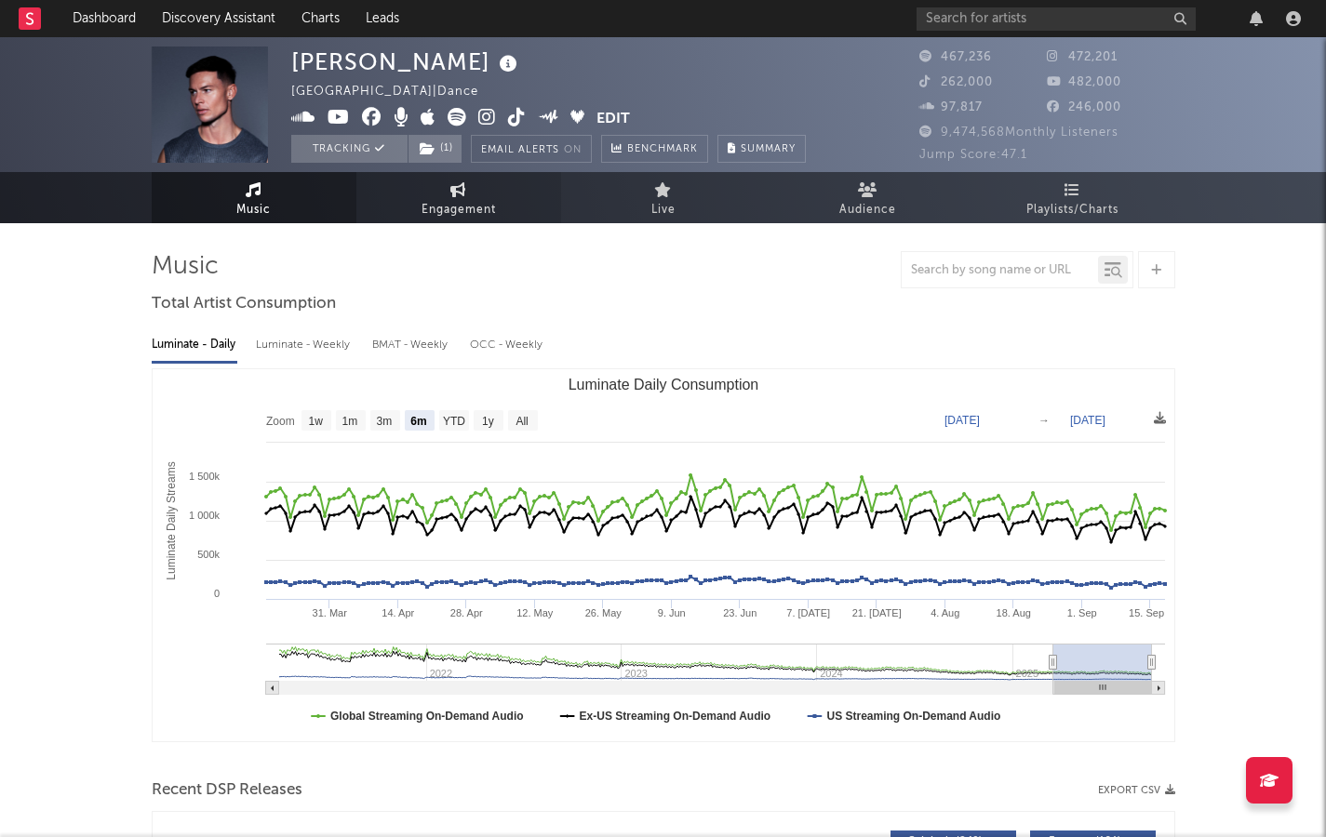
click at [457, 199] on span "Engagement" at bounding box center [458, 210] width 74 height 22
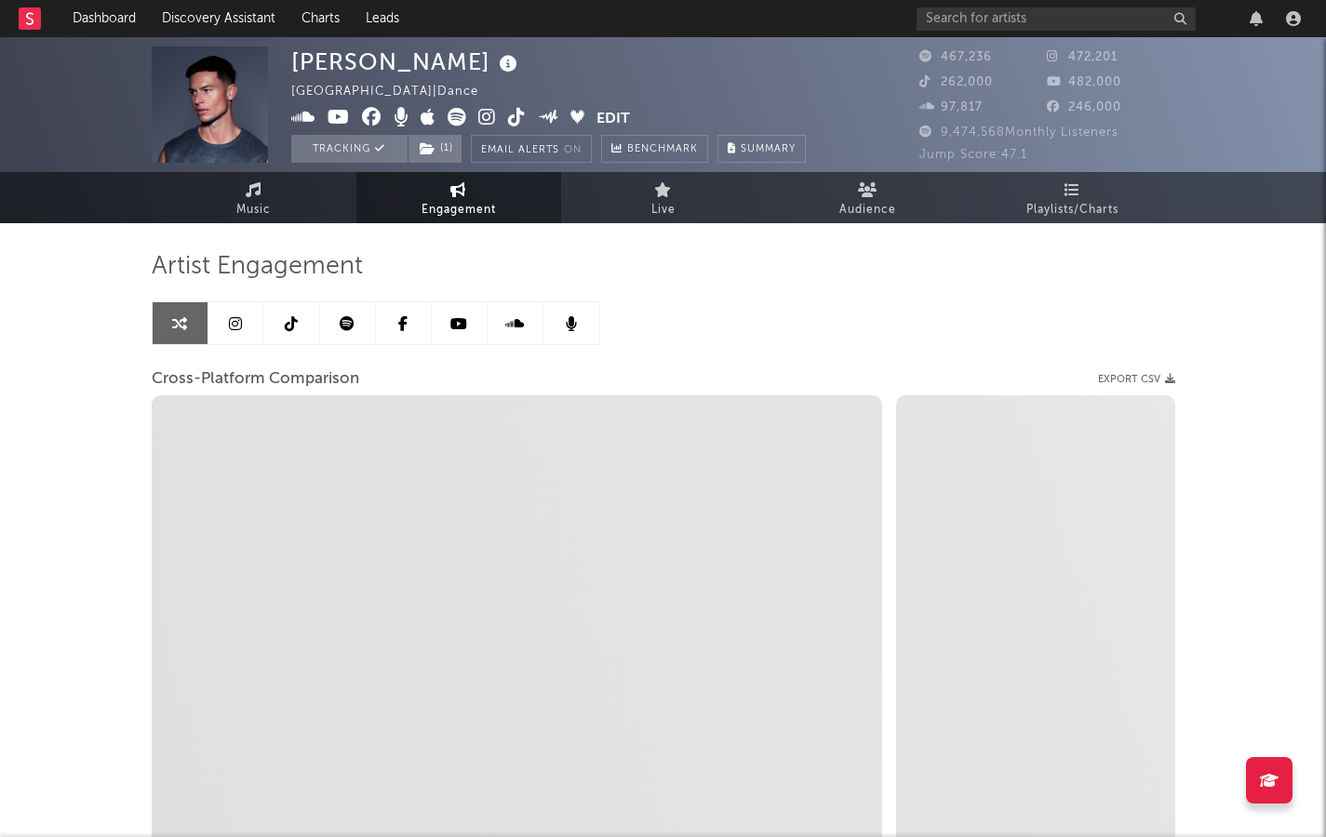
select select "1w"
select select "1m"
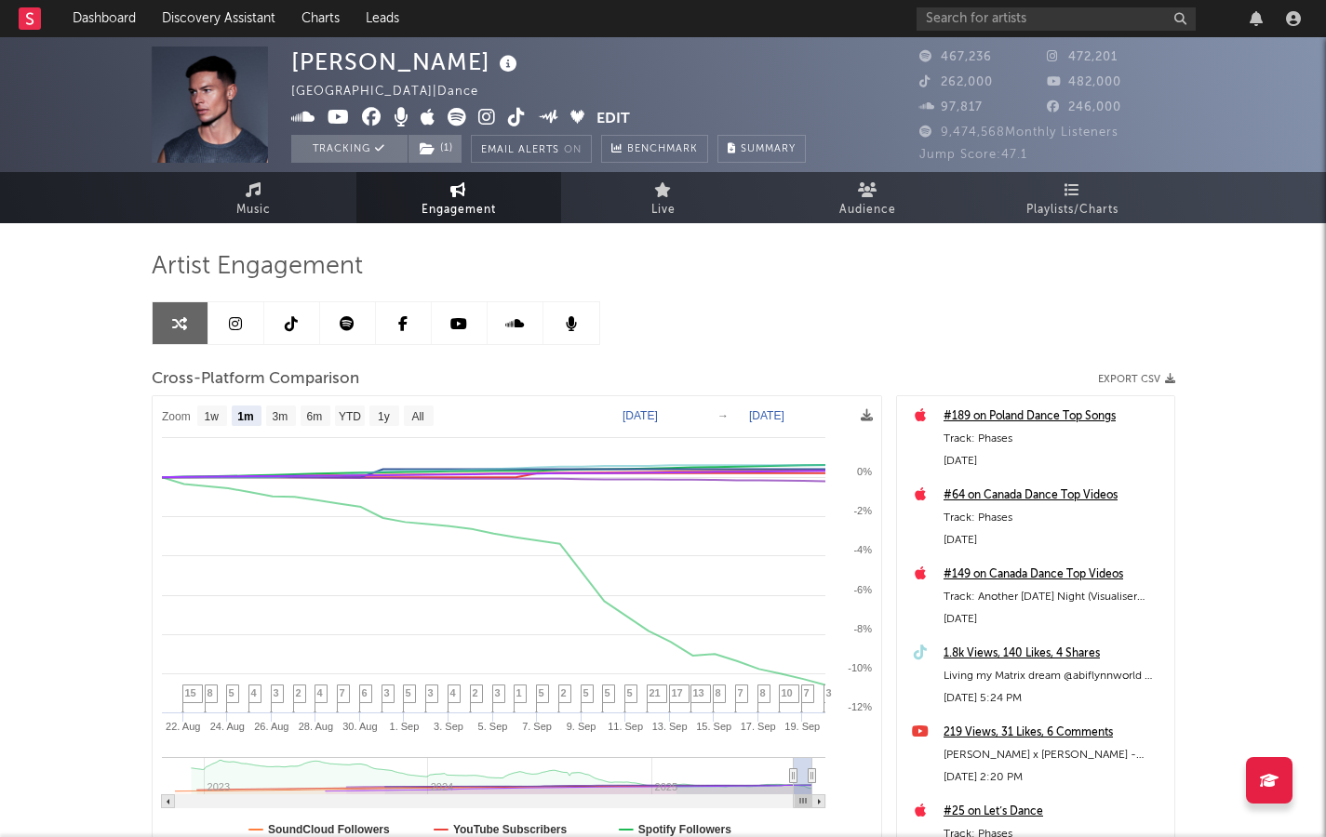
click at [1018, 651] on div "1.8k Views, 140 Likes, 4 Shares" at bounding box center [1053, 654] width 221 height 22
